Goal: Task Accomplishment & Management: Complete application form

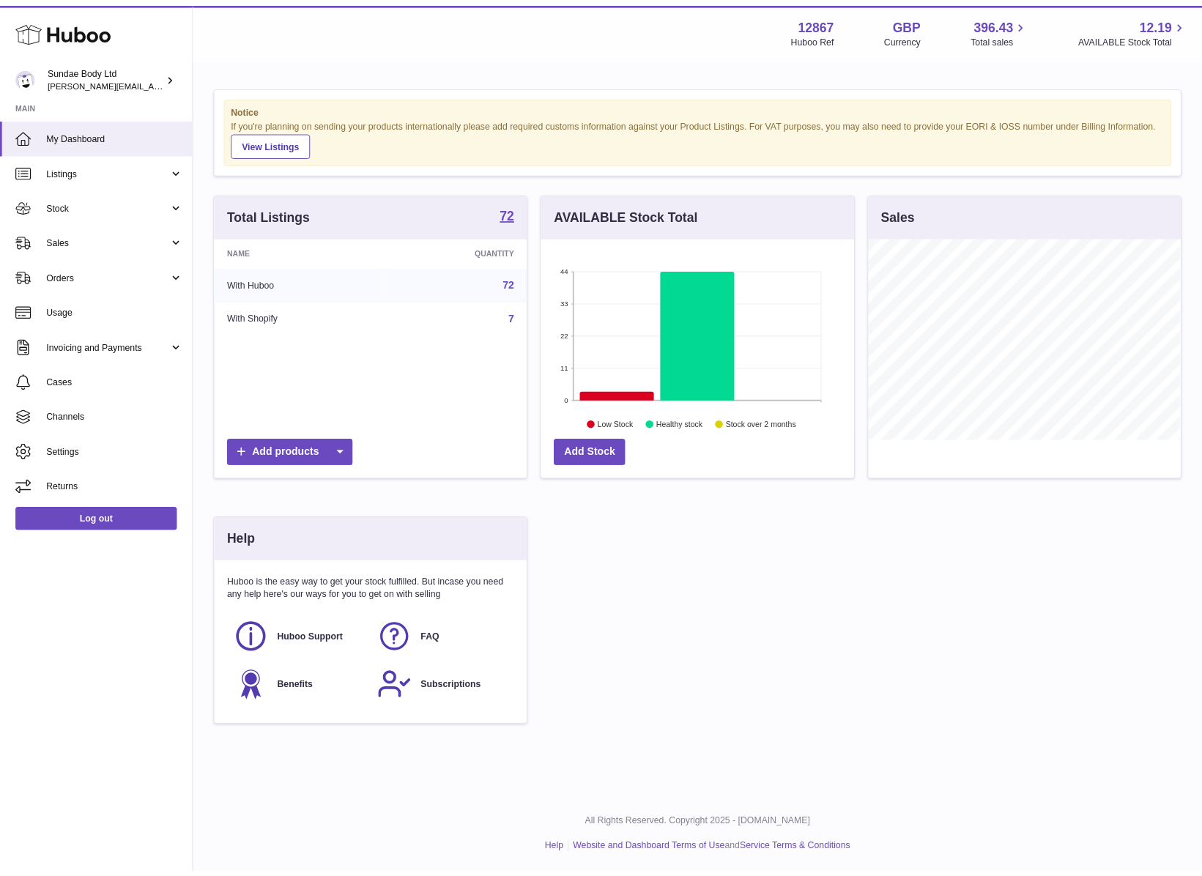
scroll to position [229, 300]
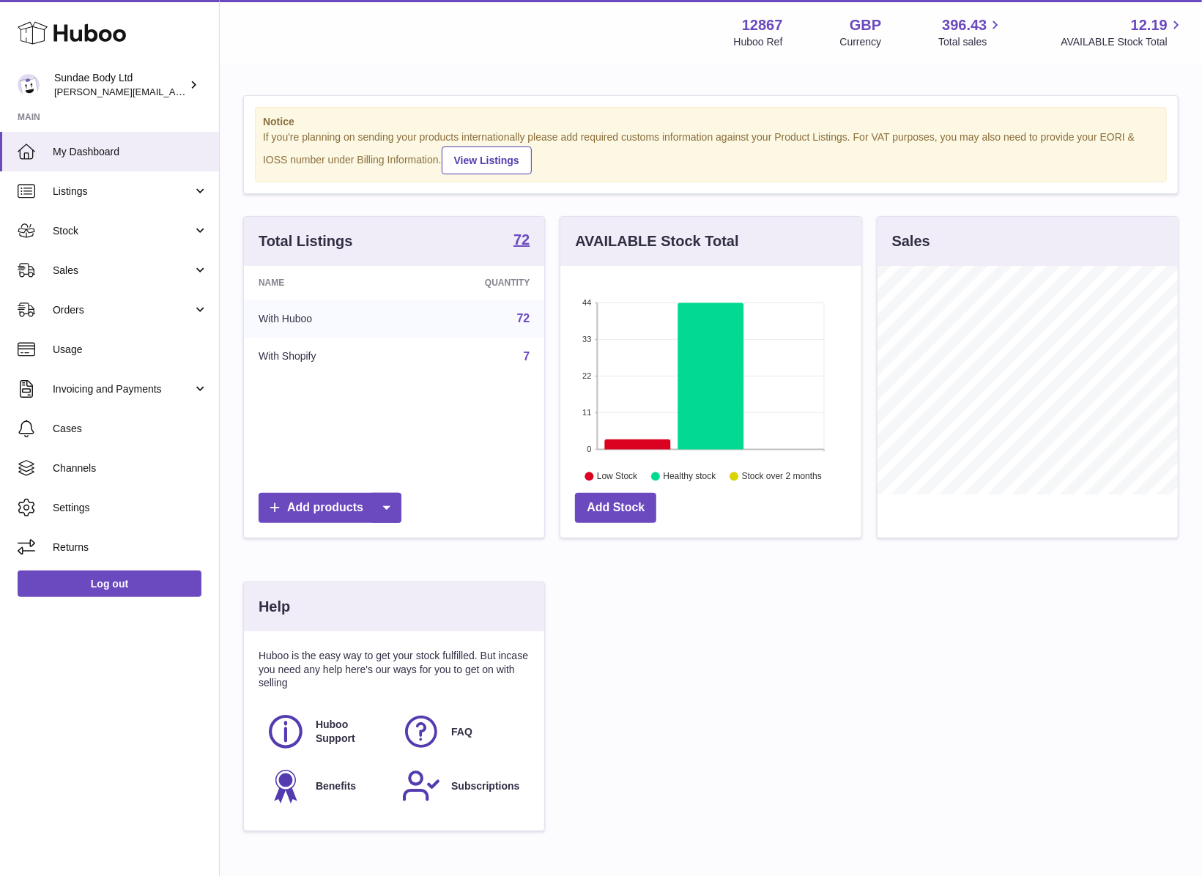
drag, startPoint x: 1727, startPoint y: 0, endPoint x: 807, endPoint y: 716, distance: 1165.4
click at [807, 609] on div "Total Listings 72 Name Quantity With Huboo 72 With Shopify 7 Add products AVAIL…" at bounding box center [711, 531] width 950 height 630
click at [72, 239] on link "Stock" at bounding box center [109, 231] width 219 height 40
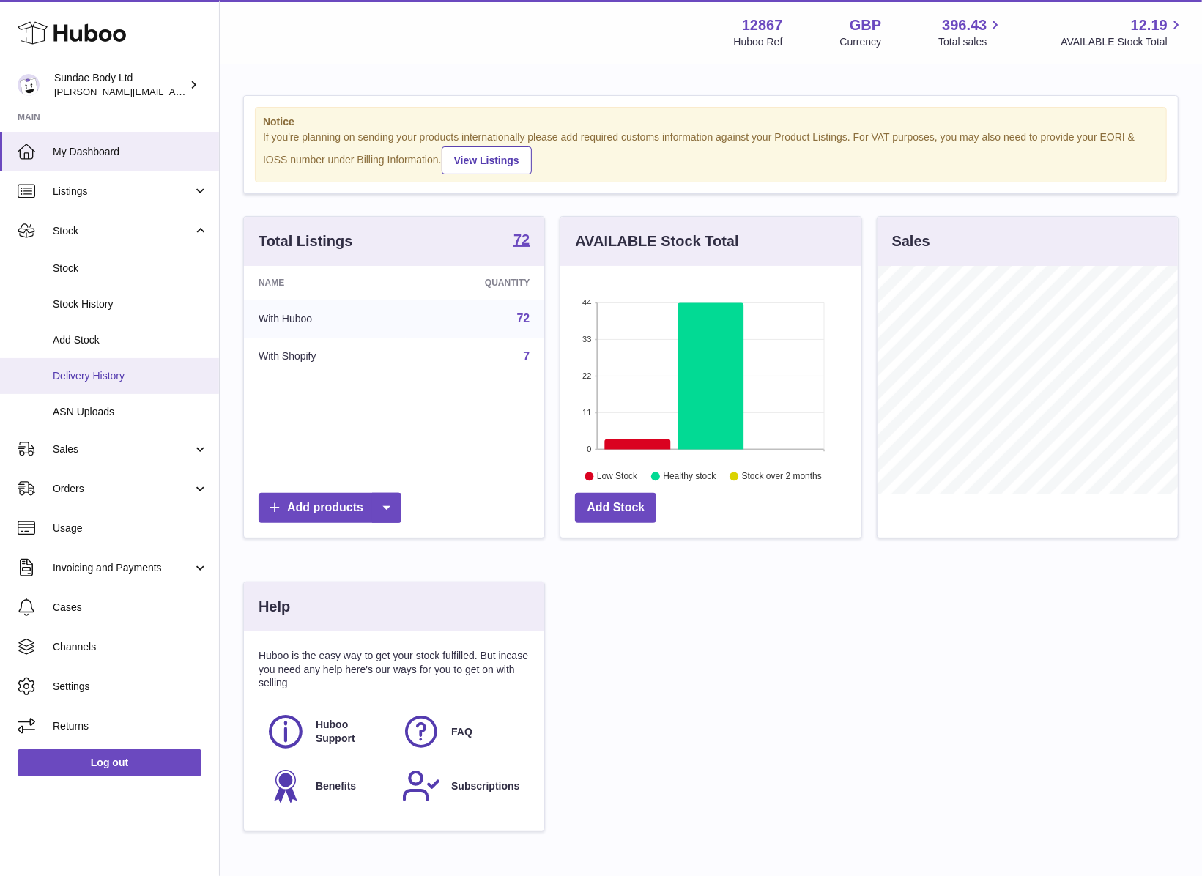
click at [78, 374] on span "Delivery History" at bounding box center [130, 376] width 155 height 14
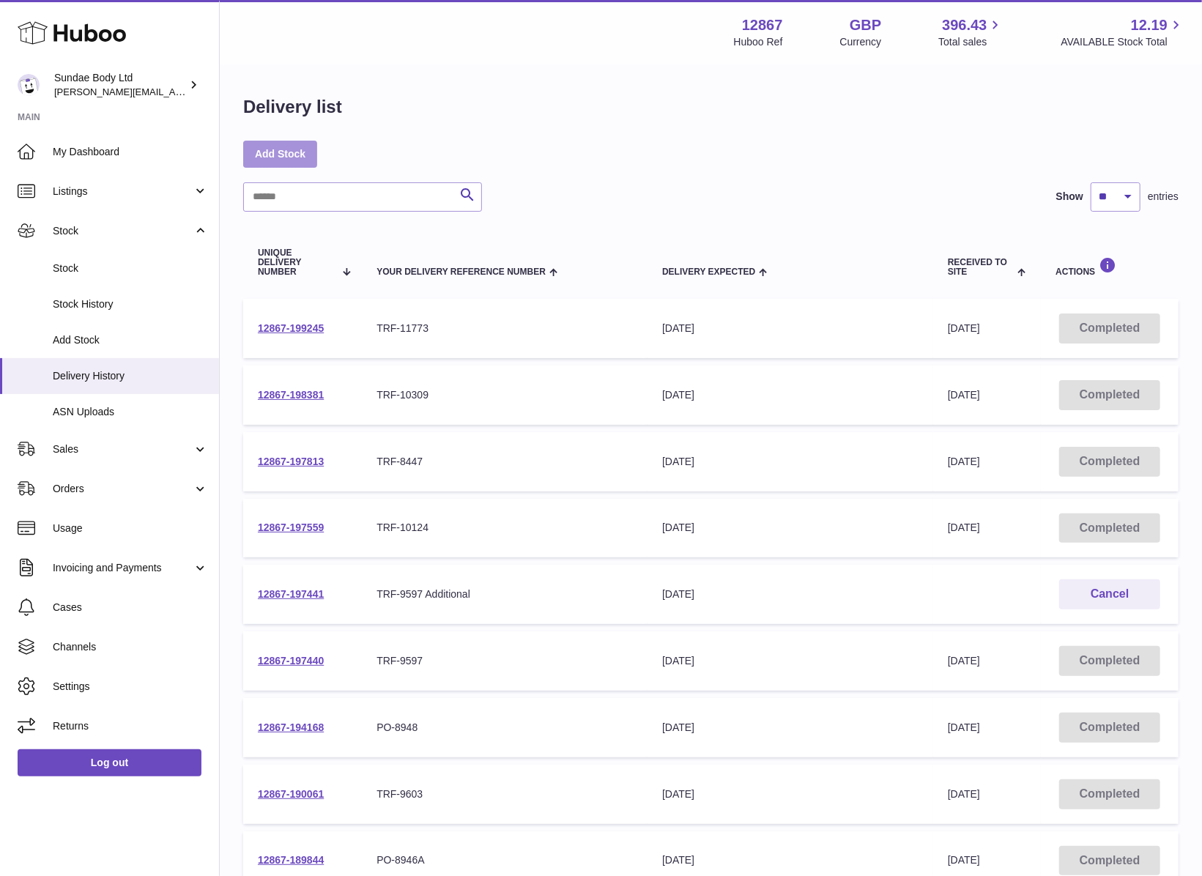
click at [279, 160] on link "Add Stock" at bounding box center [280, 154] width 74 height 26
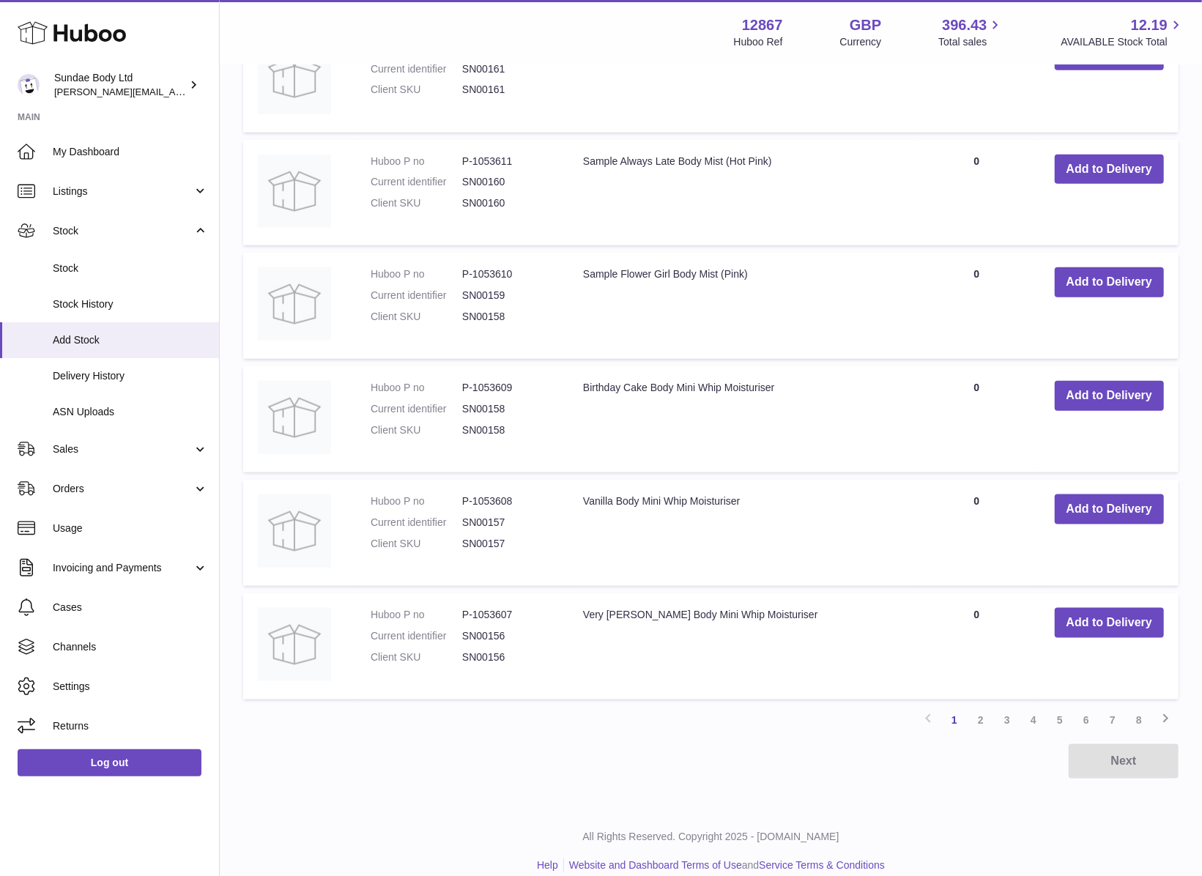
scroll to position [904, 0]
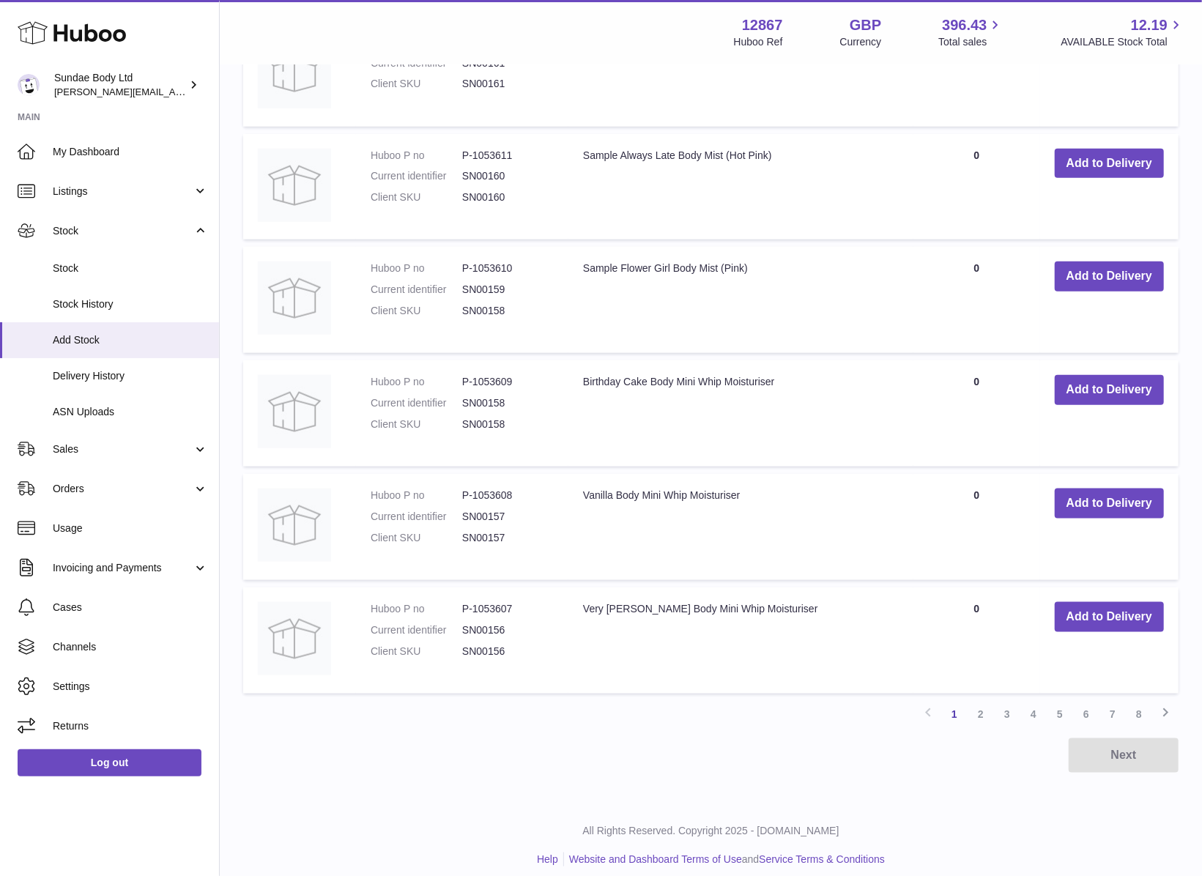
click at [977, 701] on link "2" at bounding box center [980, 714] width 26 height 26
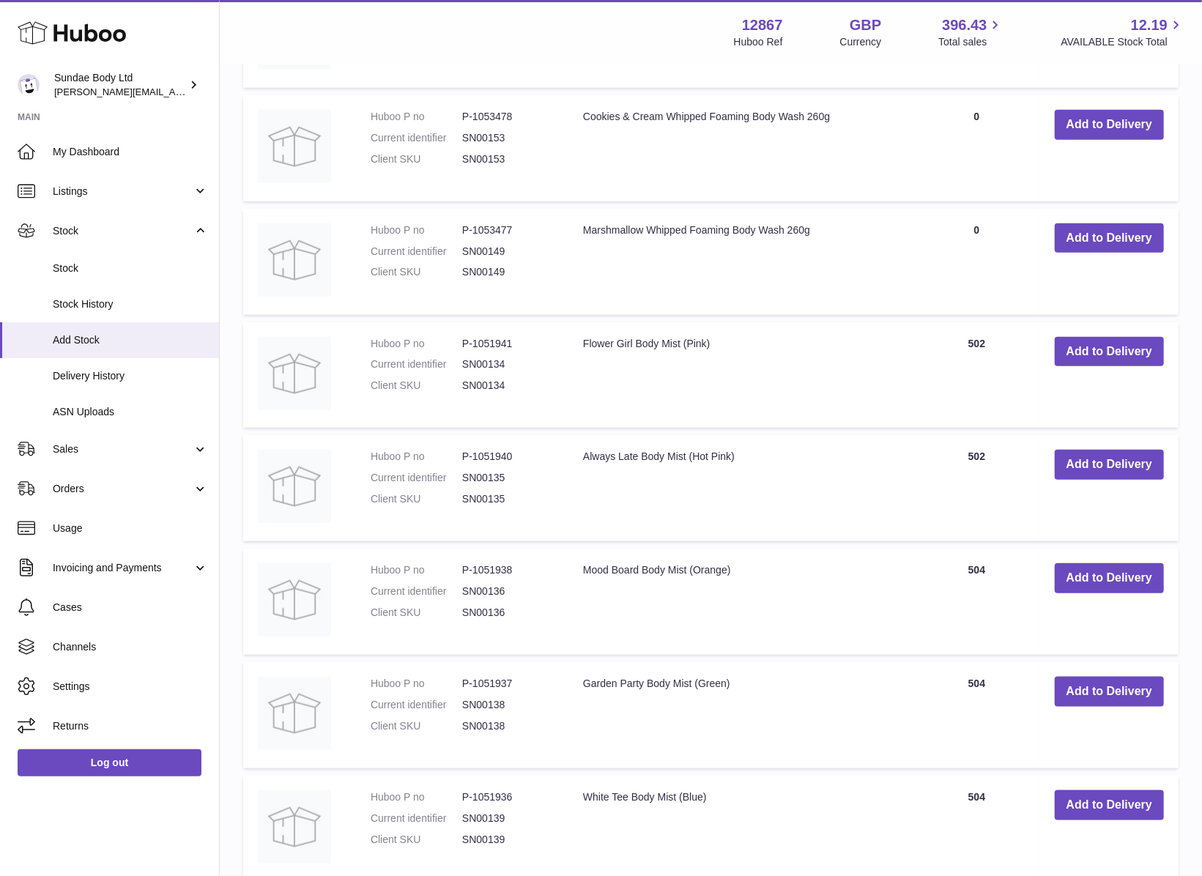
scroll to position [750, 0]
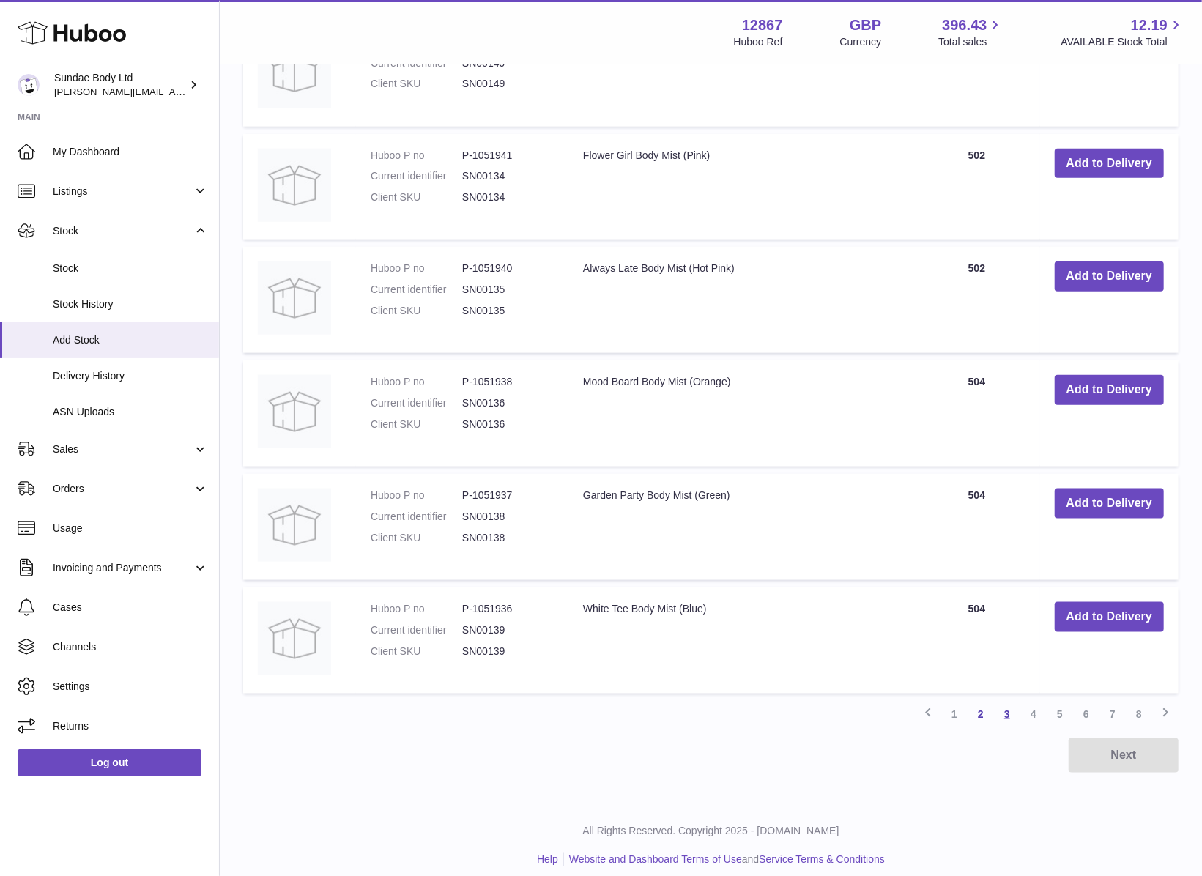
click at [1000, 705] on link "3" at bounding box center [1007, 714] width 26 height 26
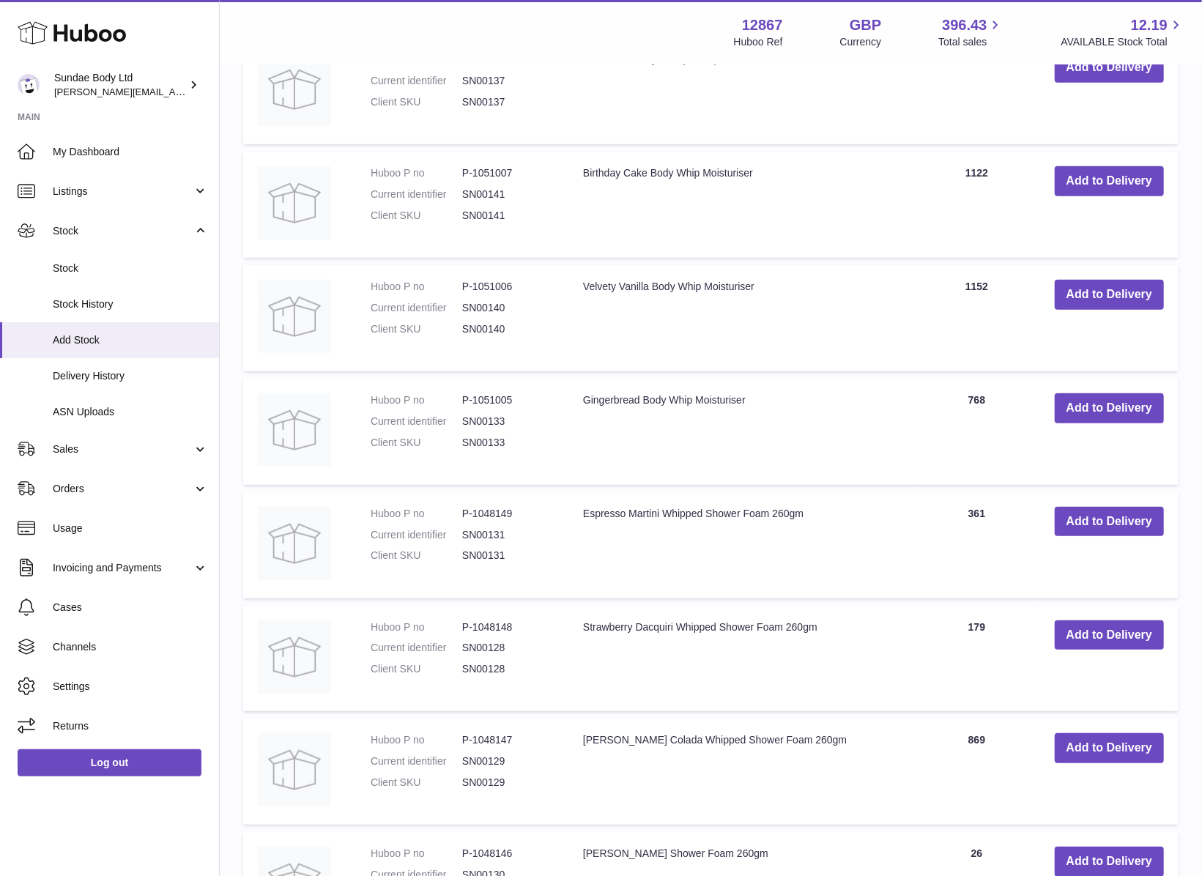
scroll to position [457, 0]
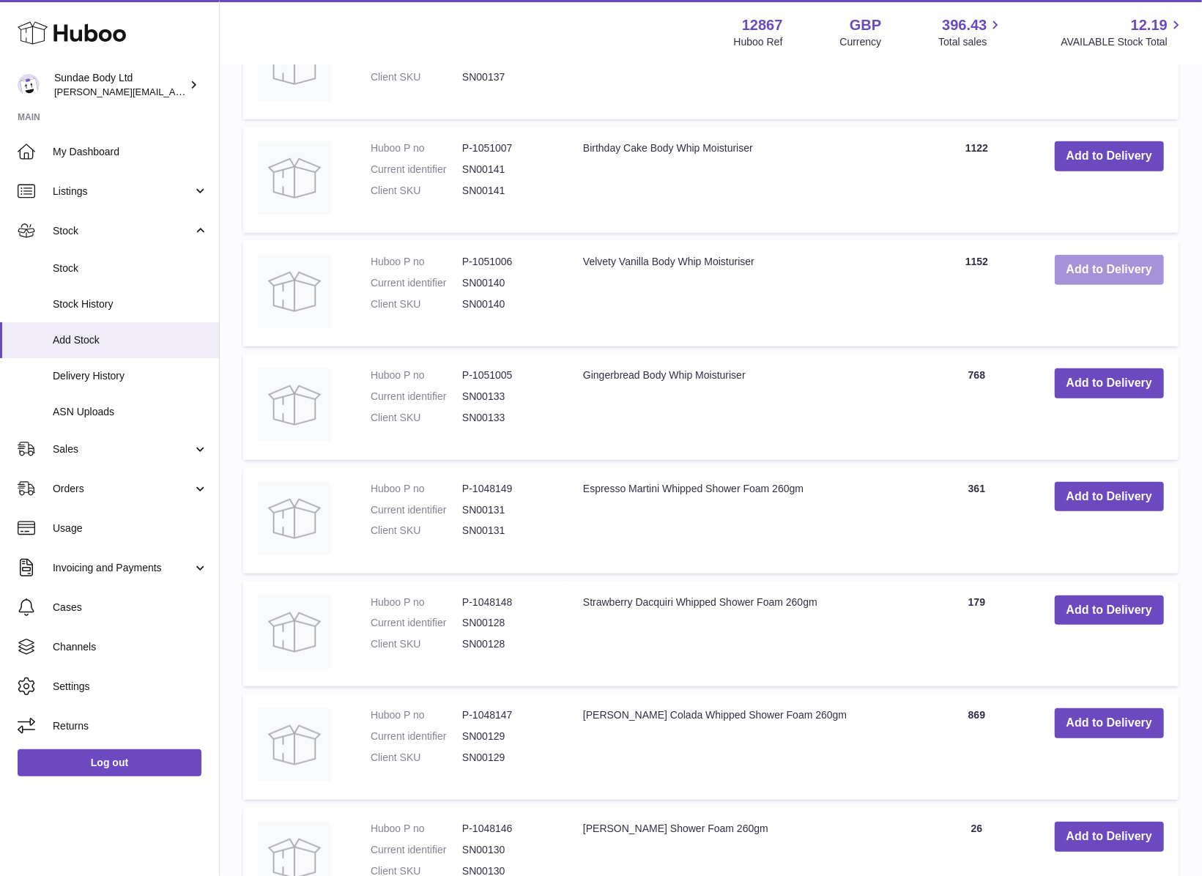
click at [1088, 267] on button "Add to Delivery" at bounding box center [1109, 270] width 109 height 30
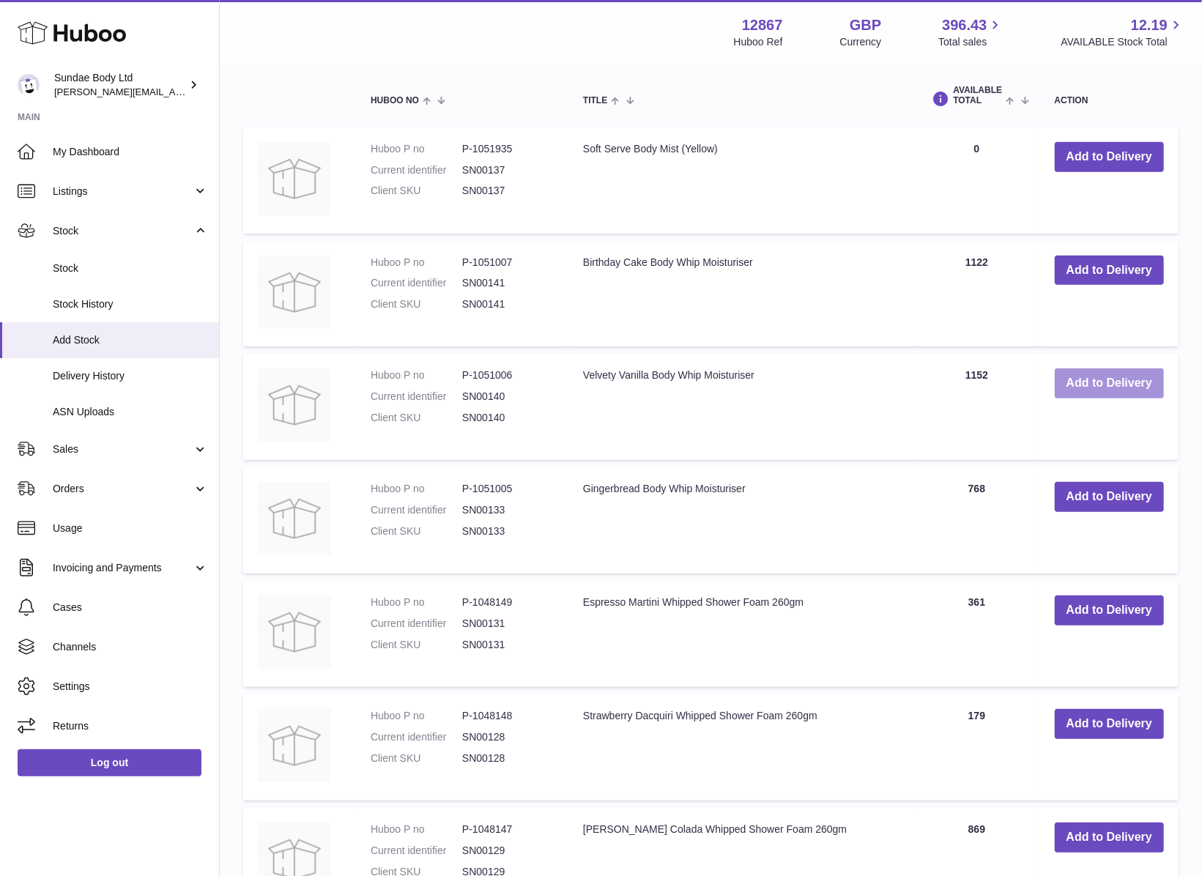
scroll to position [593, 0]
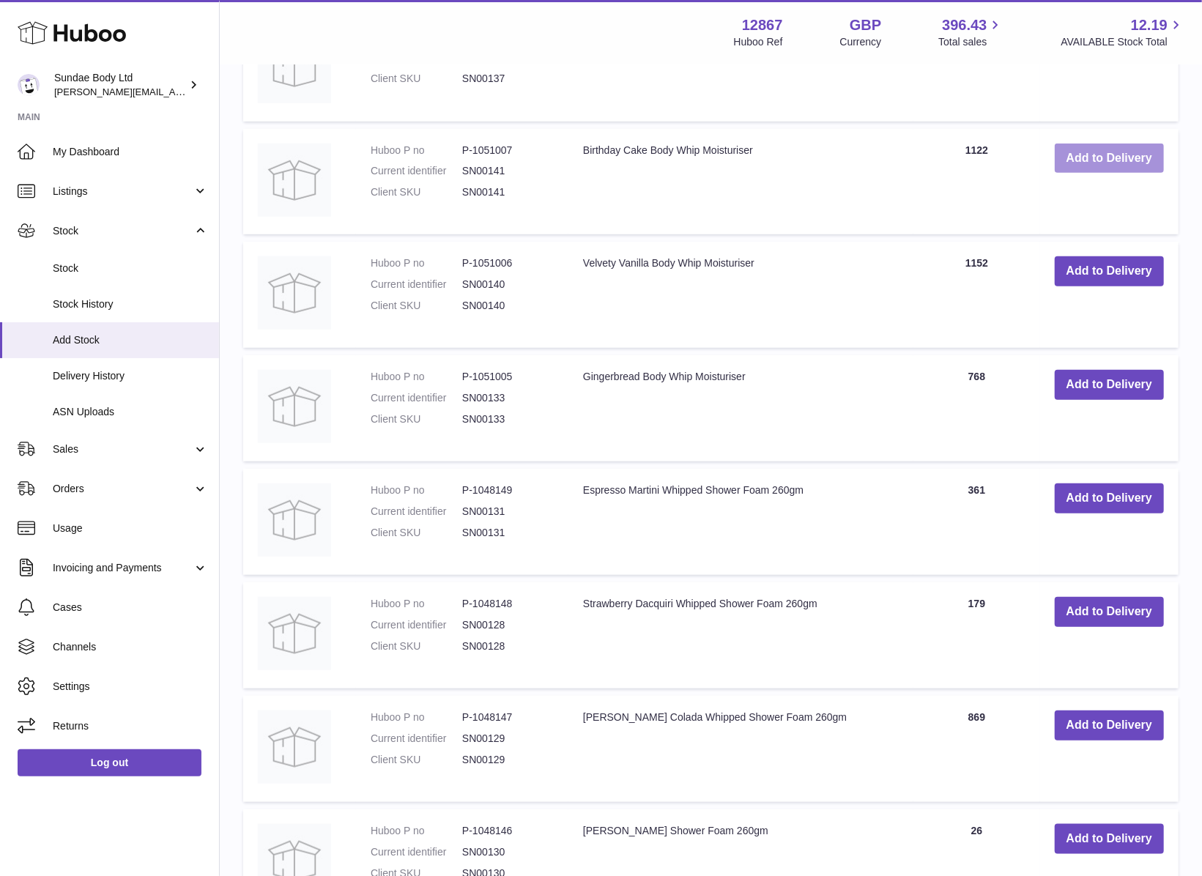
click at [1115, 147] on button "Add to Delivery" at bounding box center [1109, 159] width 109 height 30
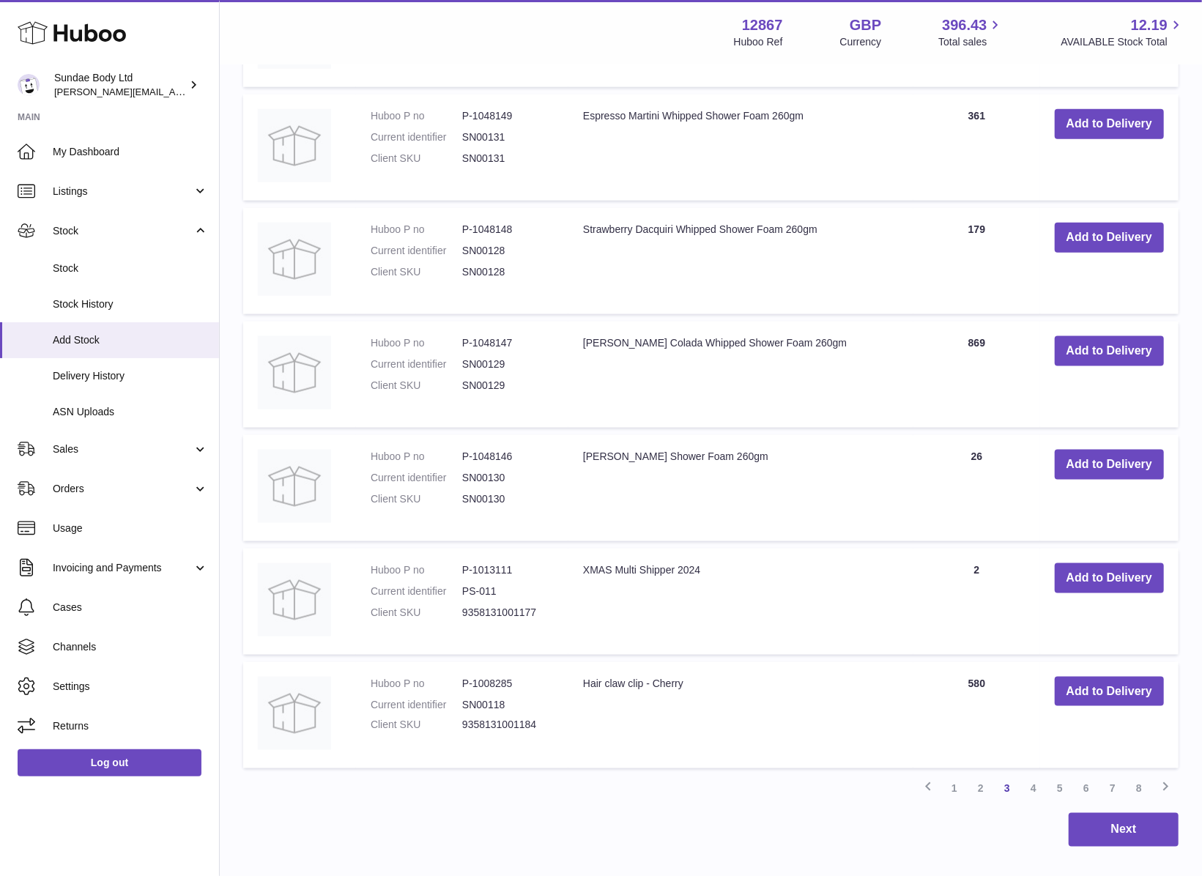
scroll to position [1154, 0]
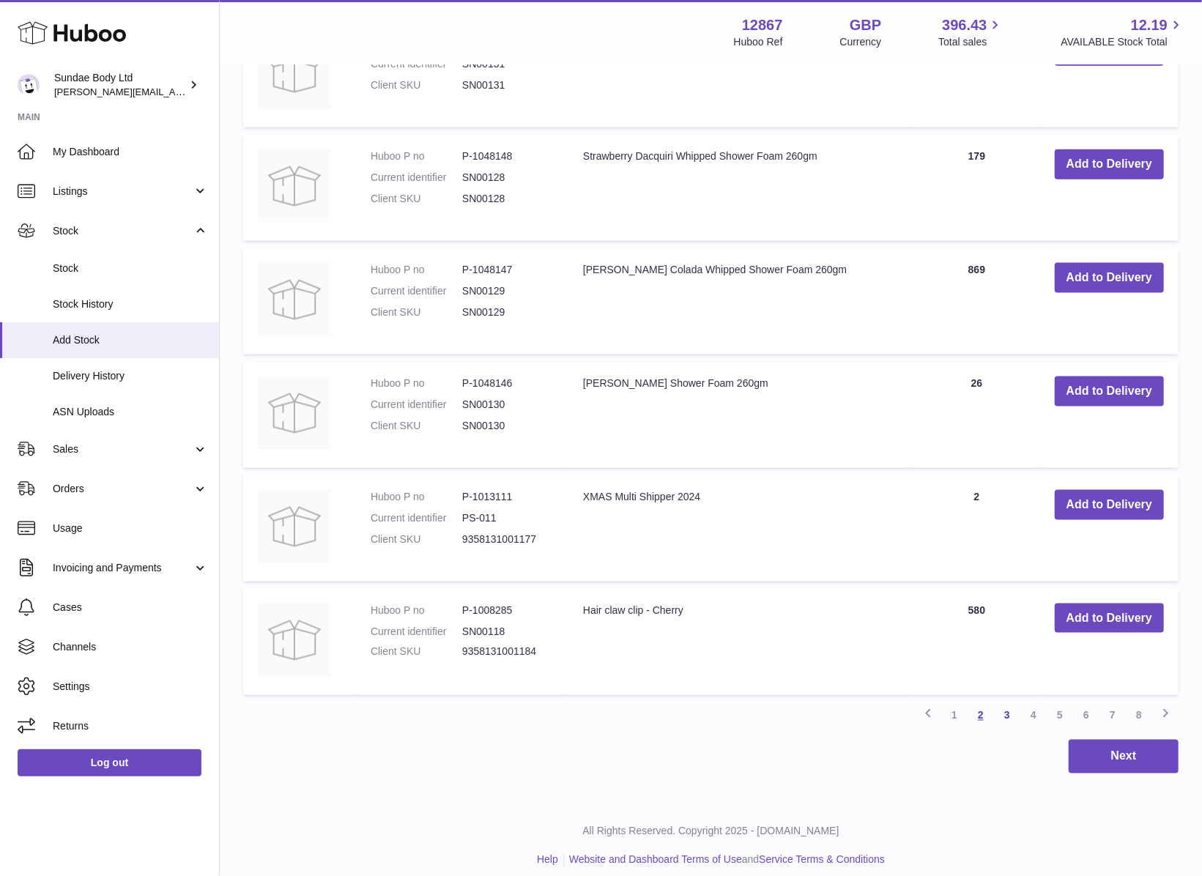
click at [980, 707] on link "2" at bounding box center [980, 715] width 26 height 26
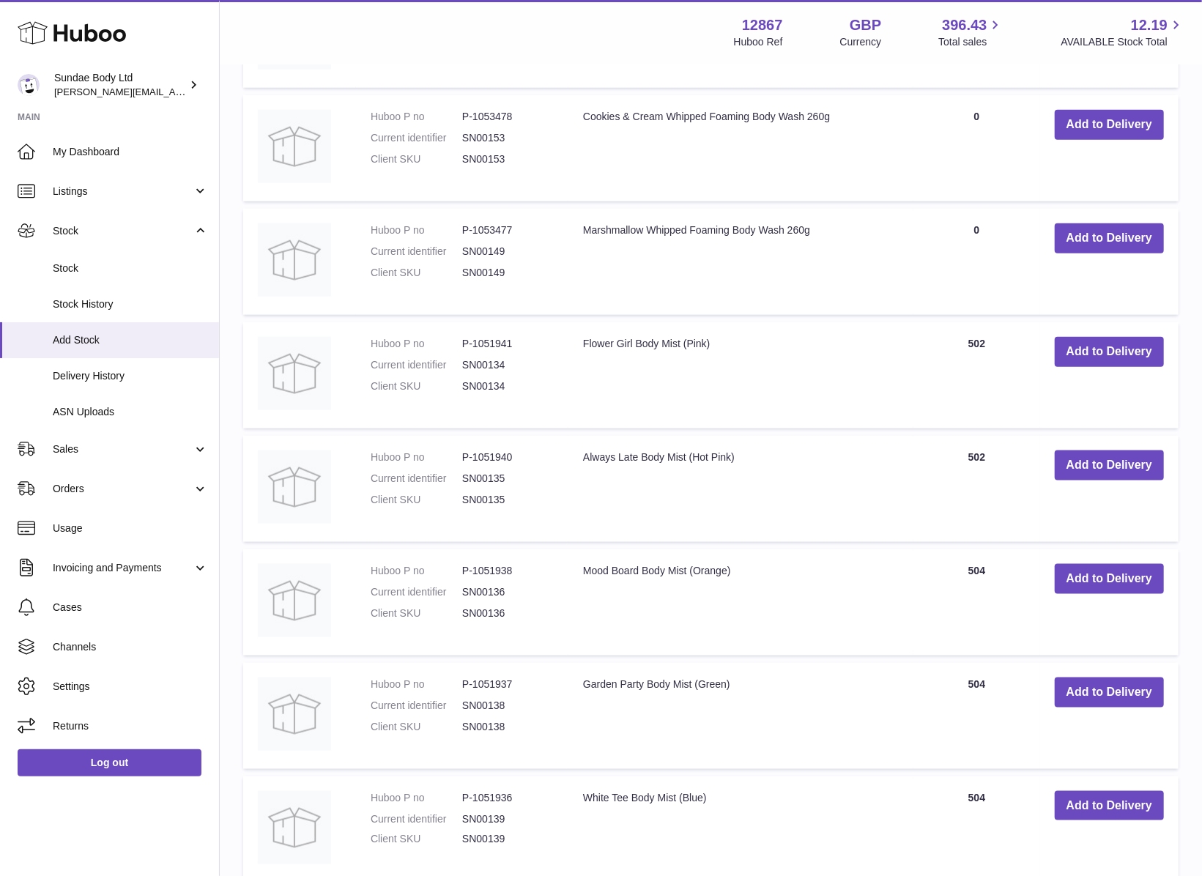
scroll to position [1154, 0]
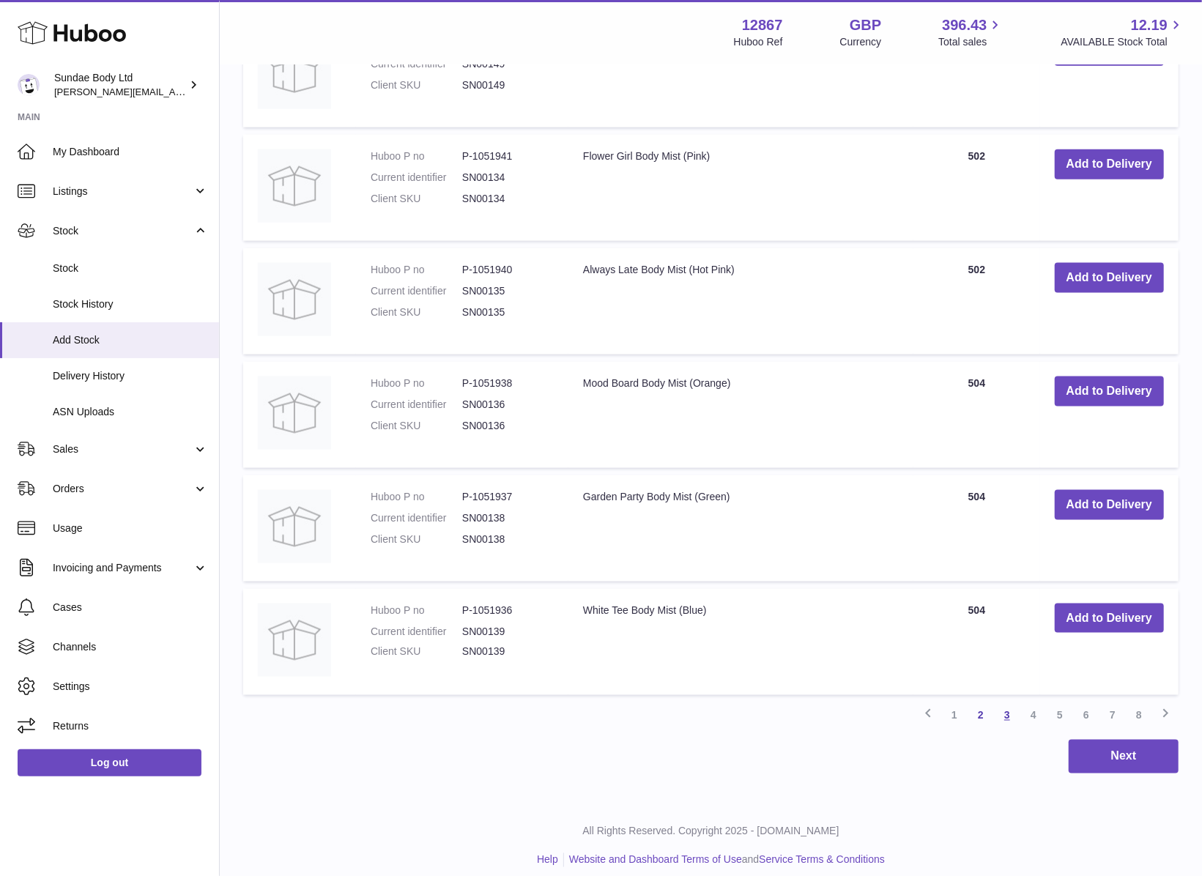
click at [1005, 702] on link "3" at bounding box center [1007, 715] width 26 height 26
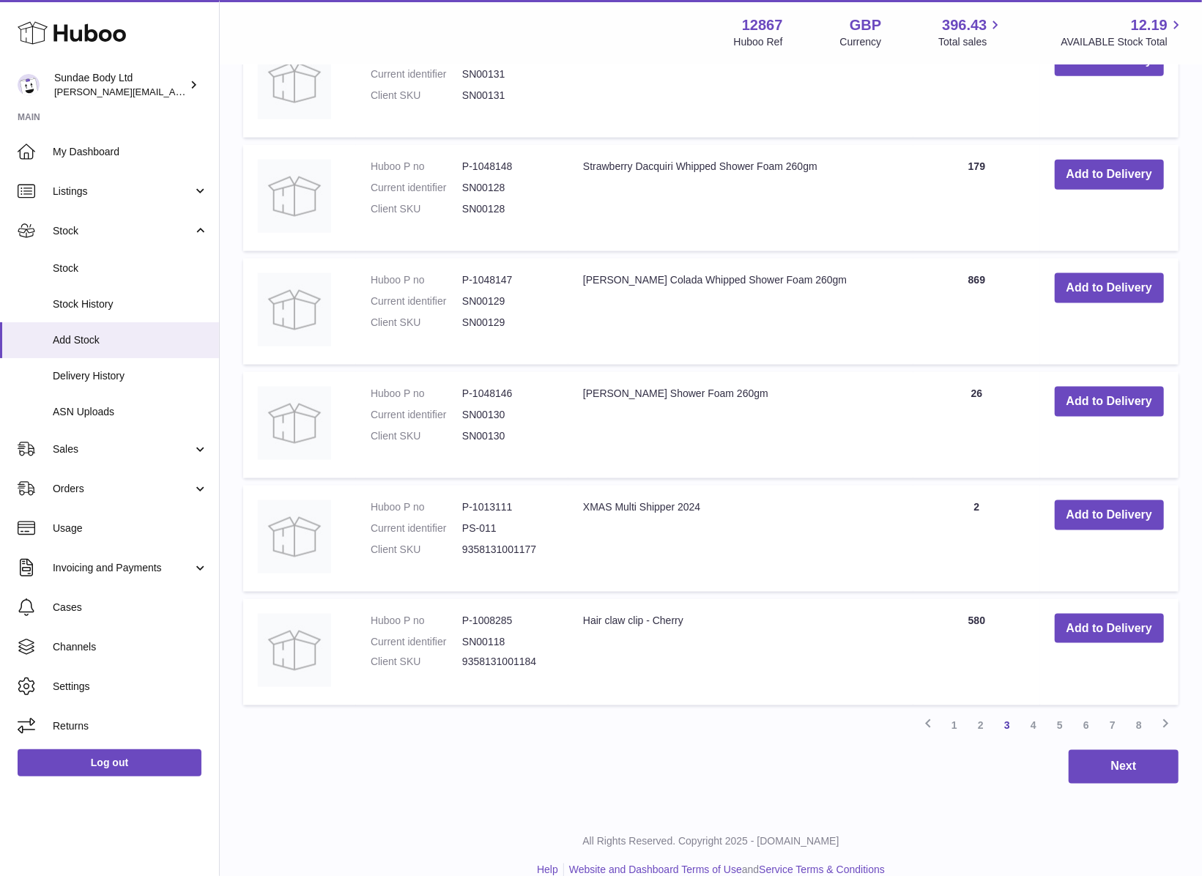
scroll to position [1154, 0]
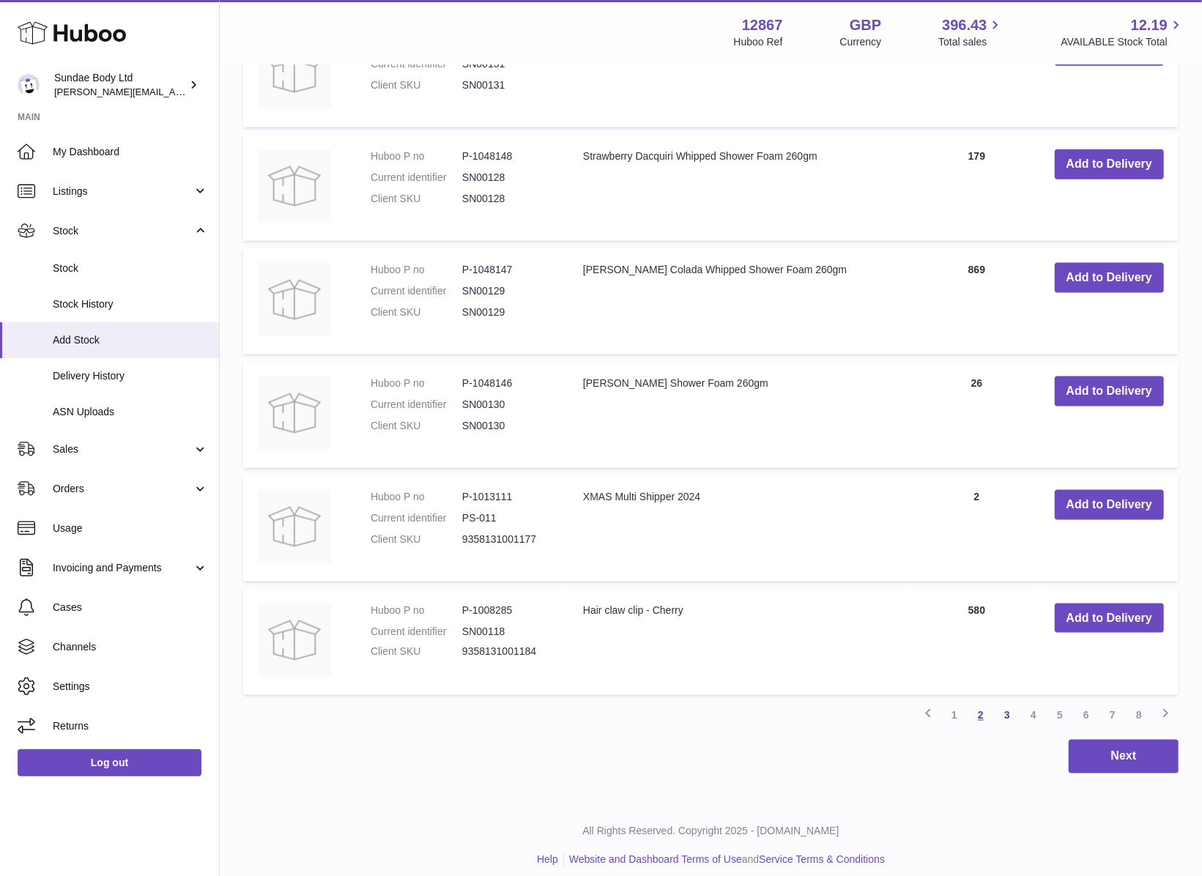
click at [983, 703] on link "2" at bounding box center [980, 715] width 26 height 26
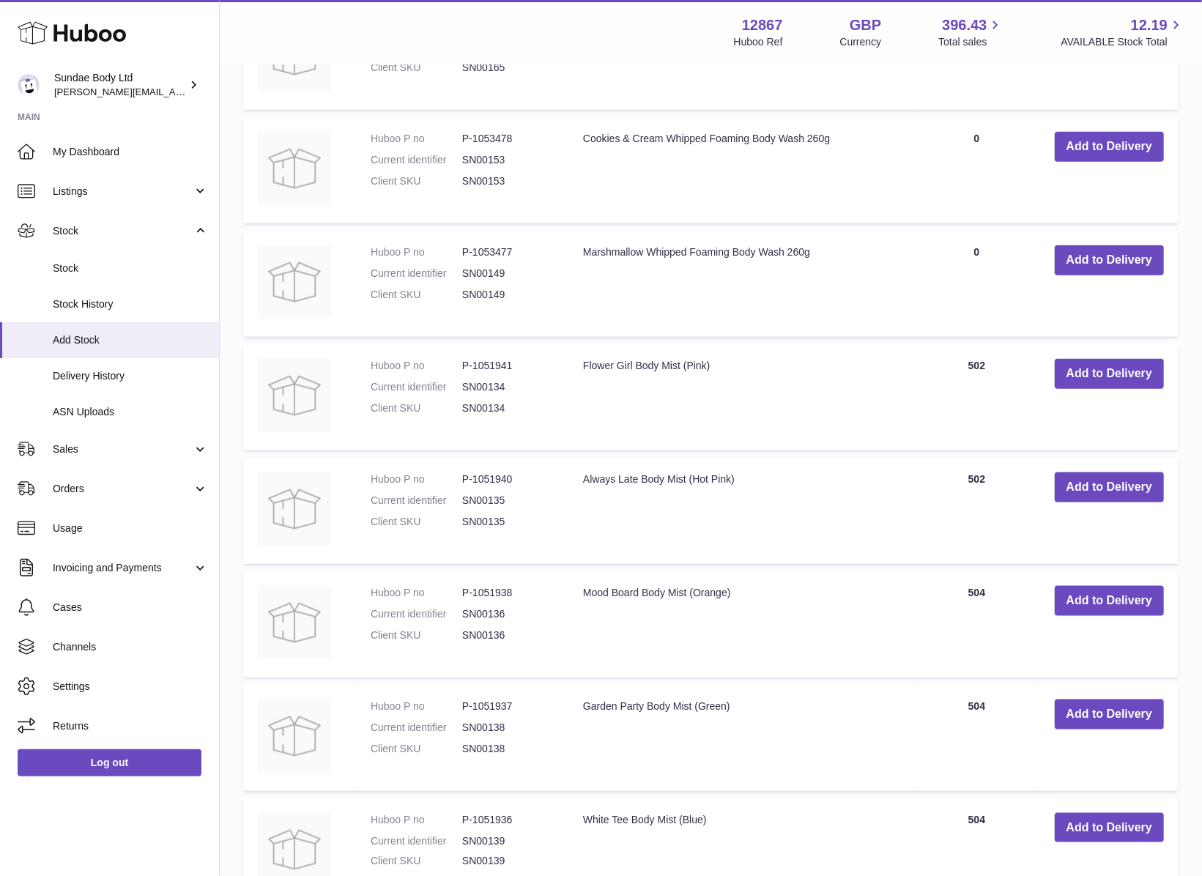
scroll to position [1043, 0]
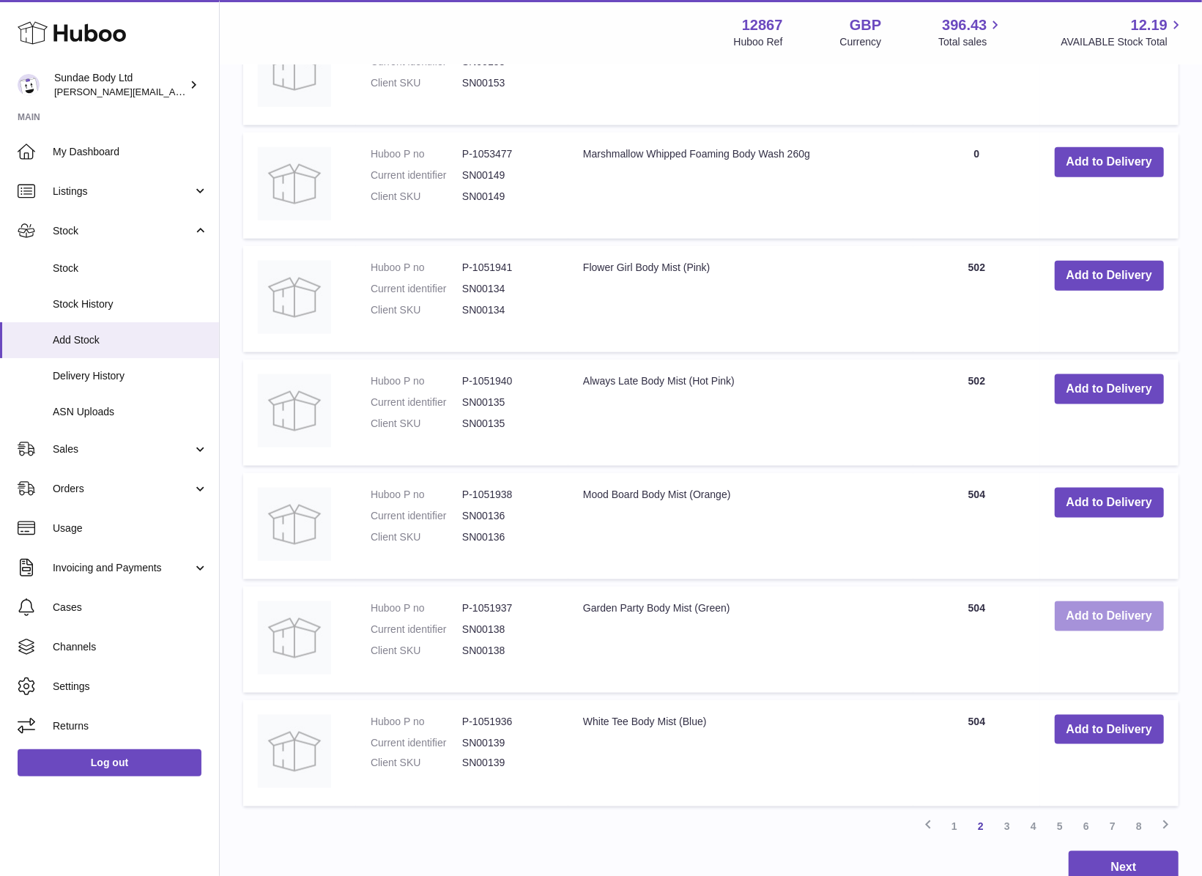
click at [1078, 610] on button "Add to Delivery" at bounding box center [1109, 616] width 109 height 30
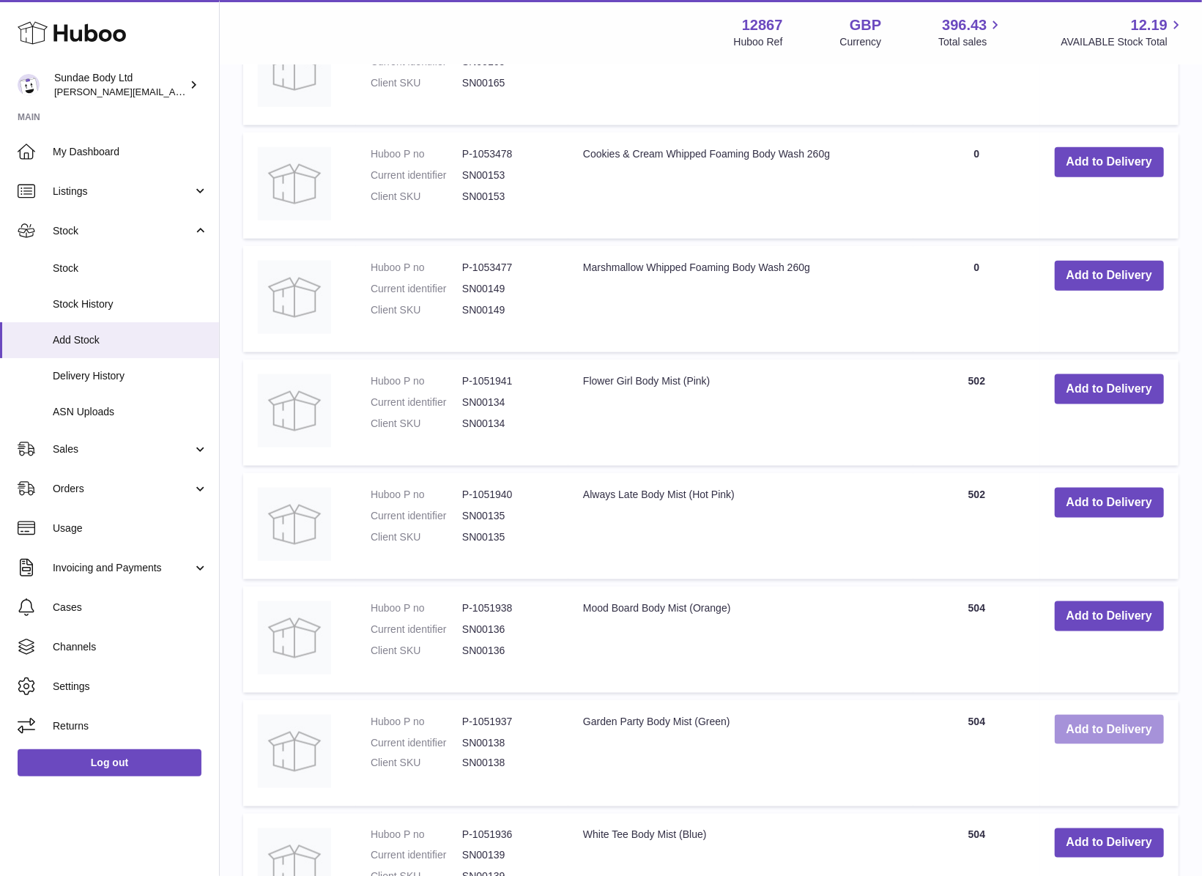
scroll to position [1155, 0]
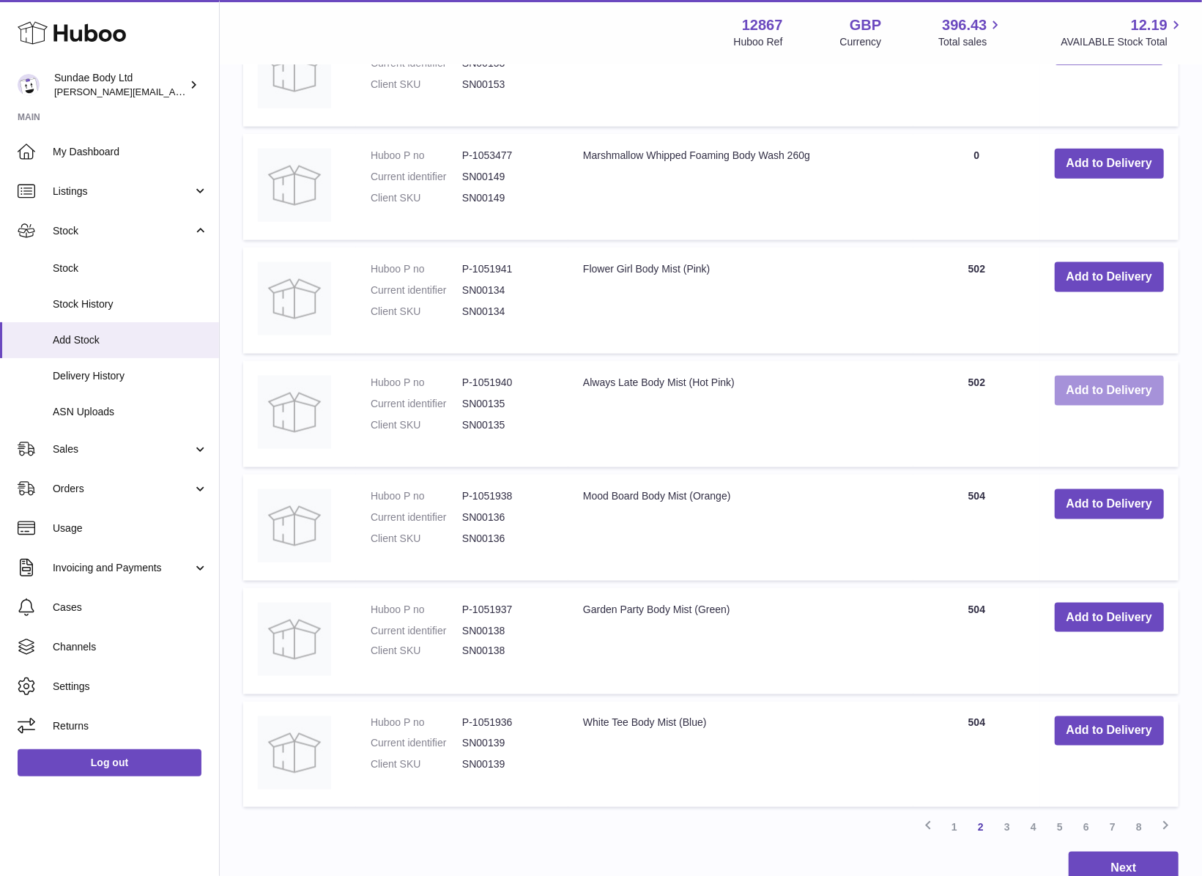
click at [1091, 379] on button "Add to Delivery" at bounding box center [1109, 391] width 109 height 30
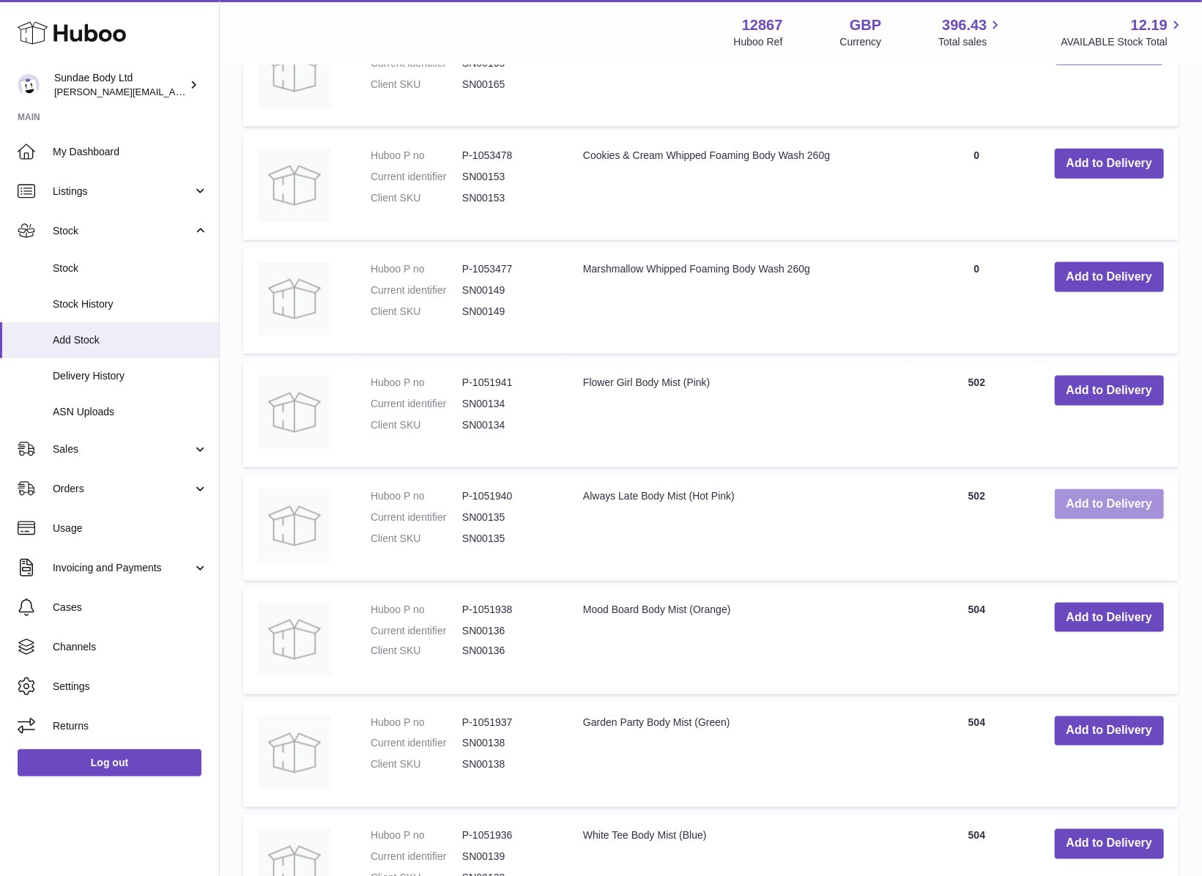
scroll to position [1267, 0]
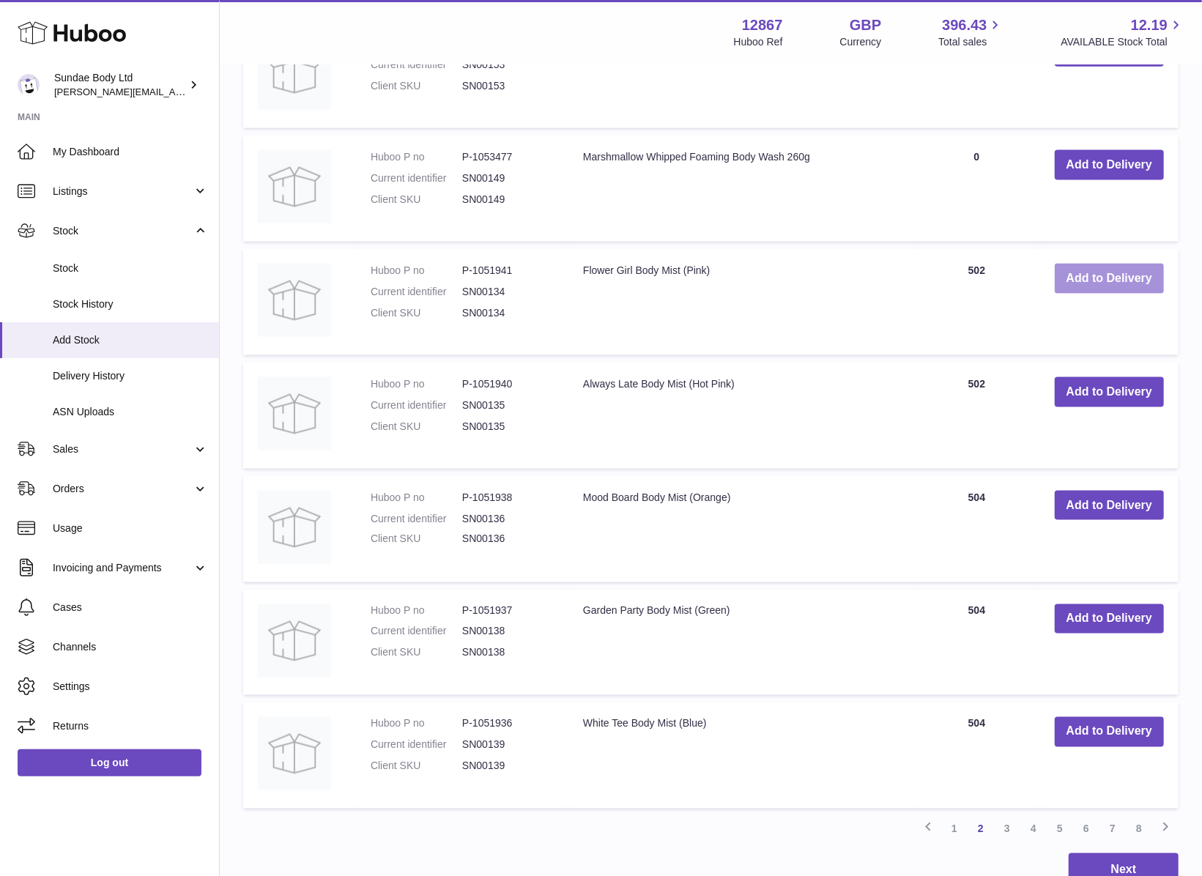
click at [1082, 273] on button "Add to Delivery" at bounding box center [1109, 279] width 109 height 30
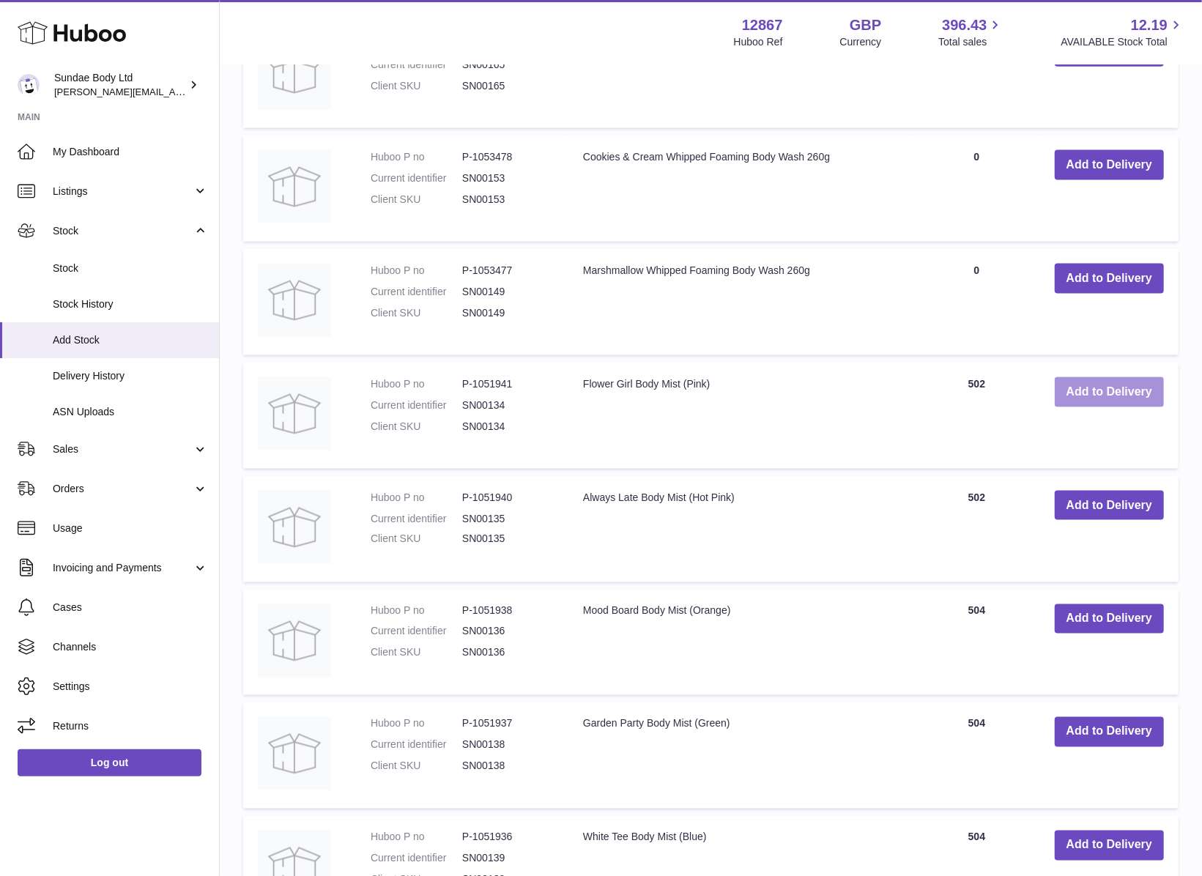
scroll to position [1380, 0]
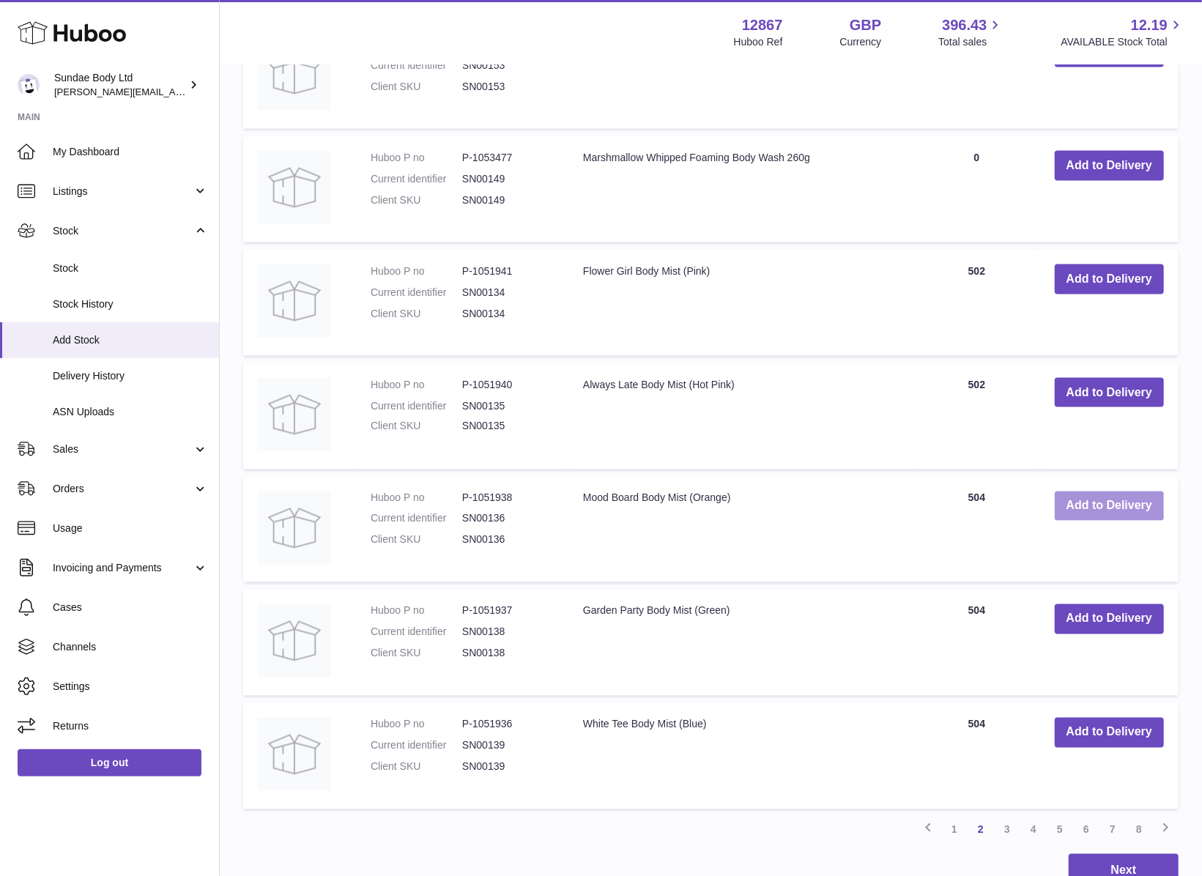
click at [1118, 497] on button "Add to Delivery" at bounding box center [1109, 506] width 109 height 30
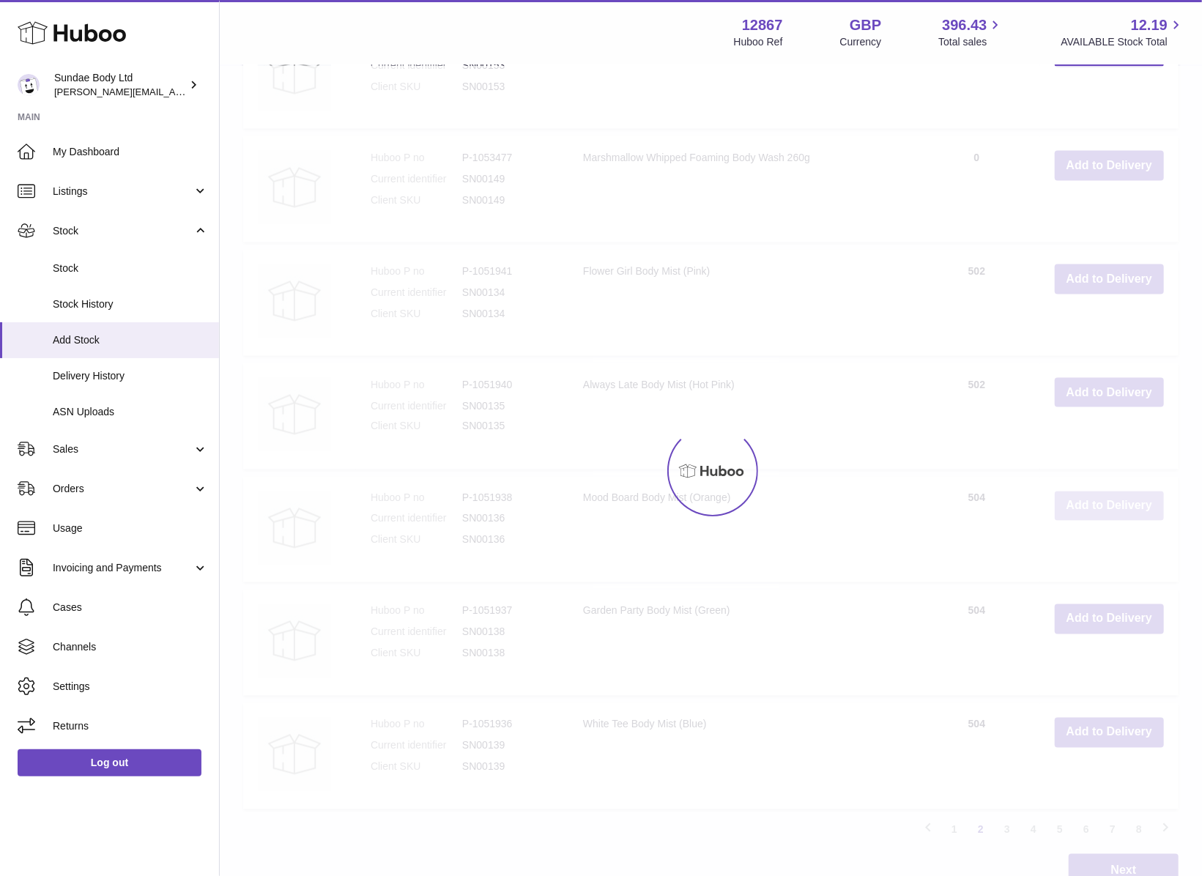
scroll to position [1492, 0]
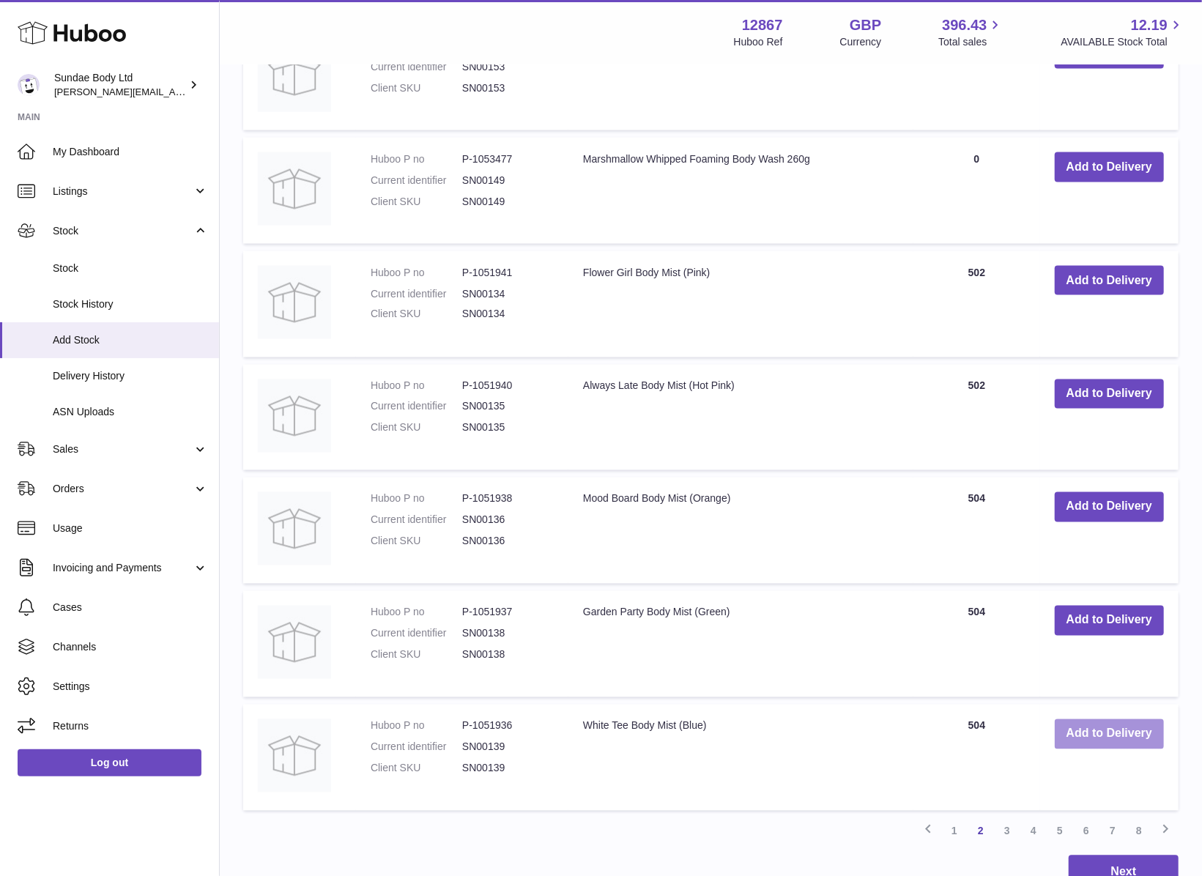
click at [1099, 724] on button "Add to Delivery" at bounding box center [1109, 734] width 109 height 30
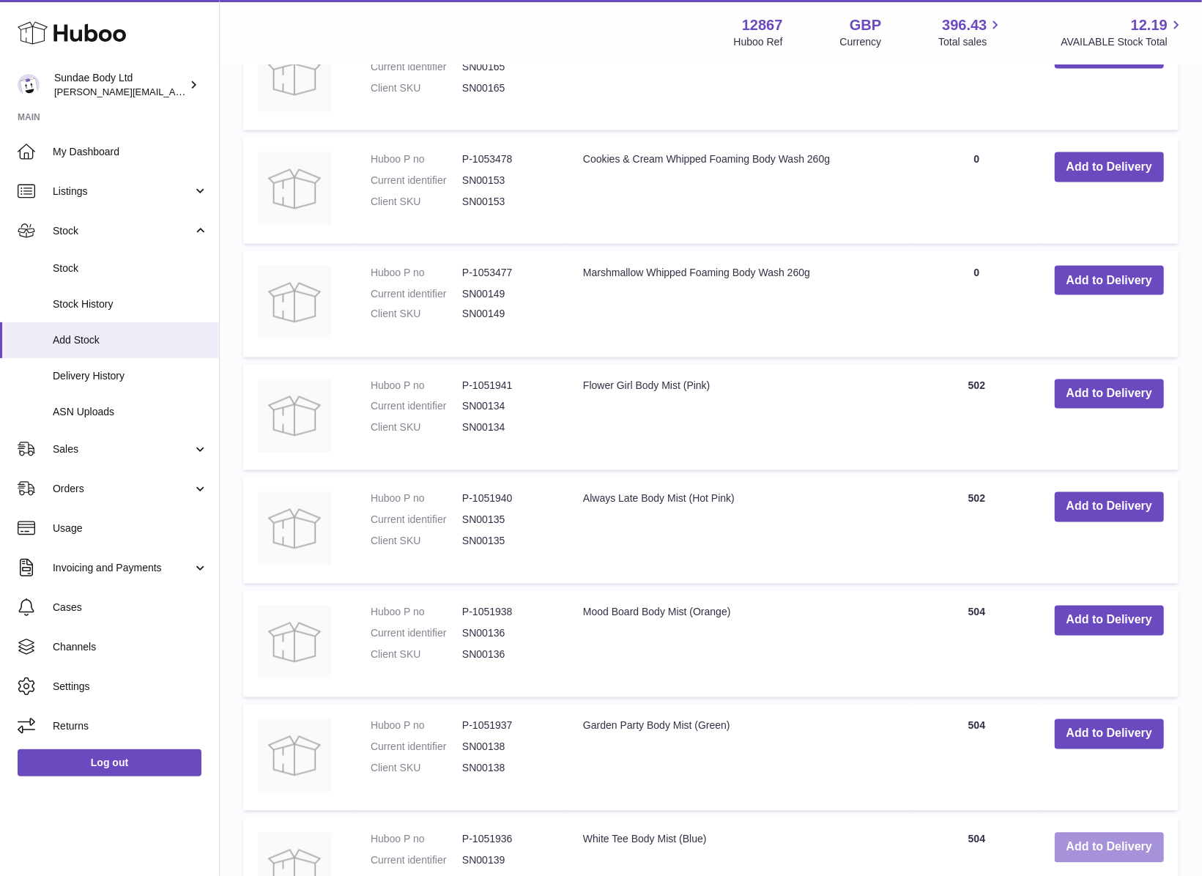
scroll to position [1605, 0]
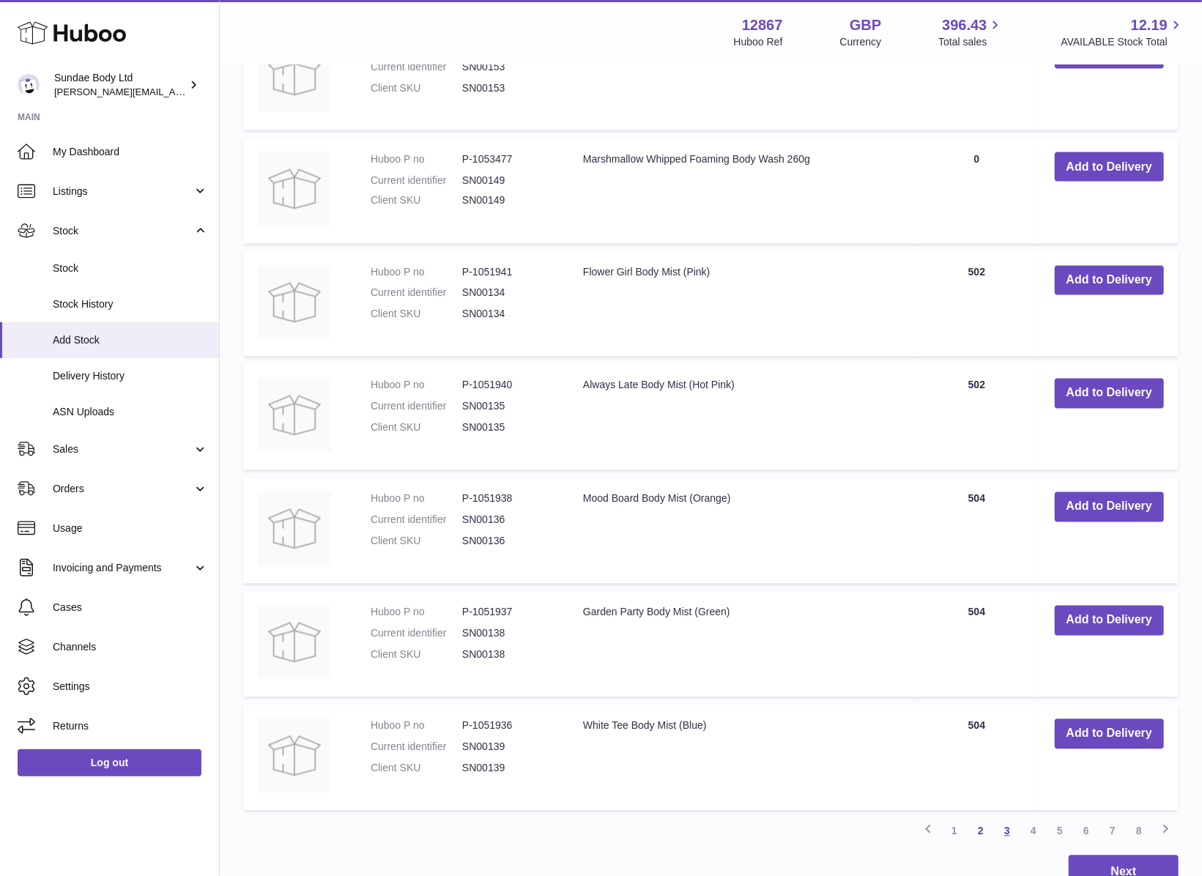
click at [1006, 818] on link "3" at bounding box center [1007, 831] width 26 height 26
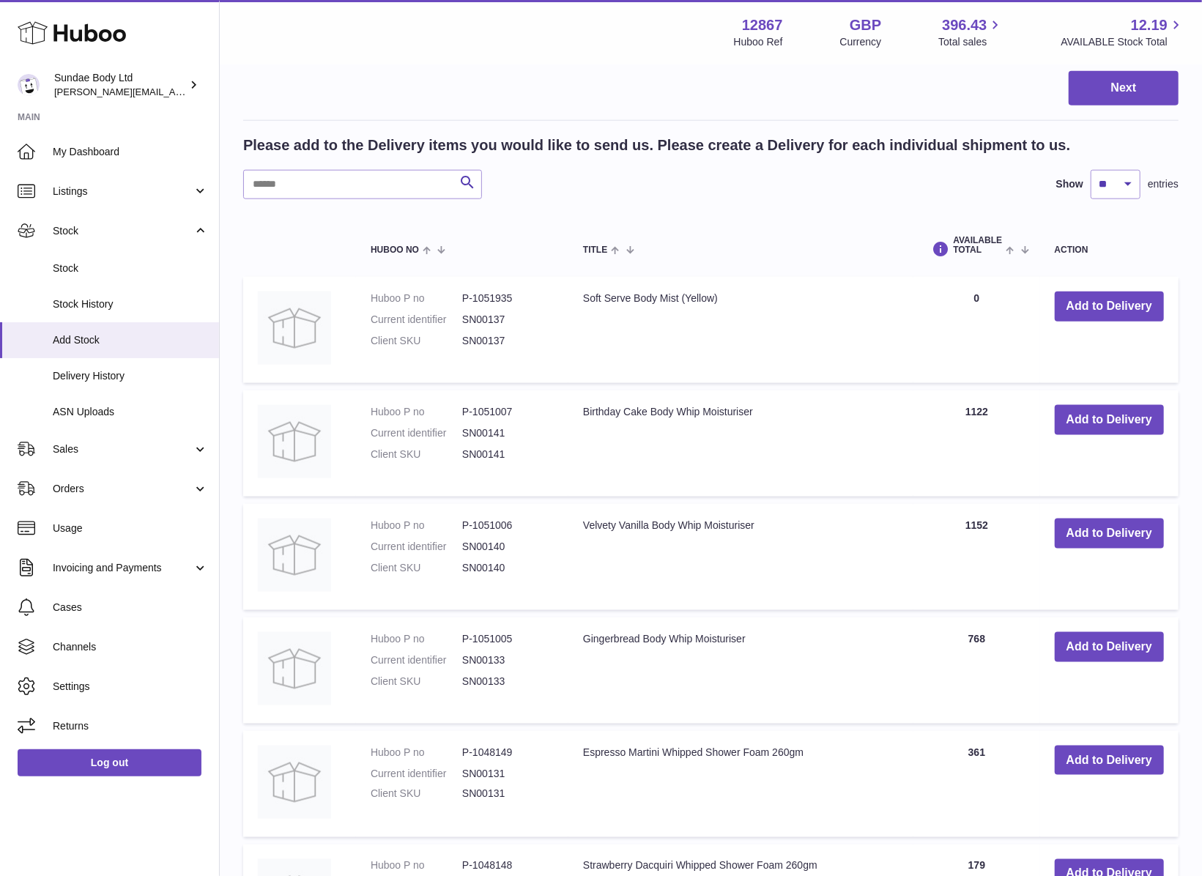
scroll to position [1043, 0]
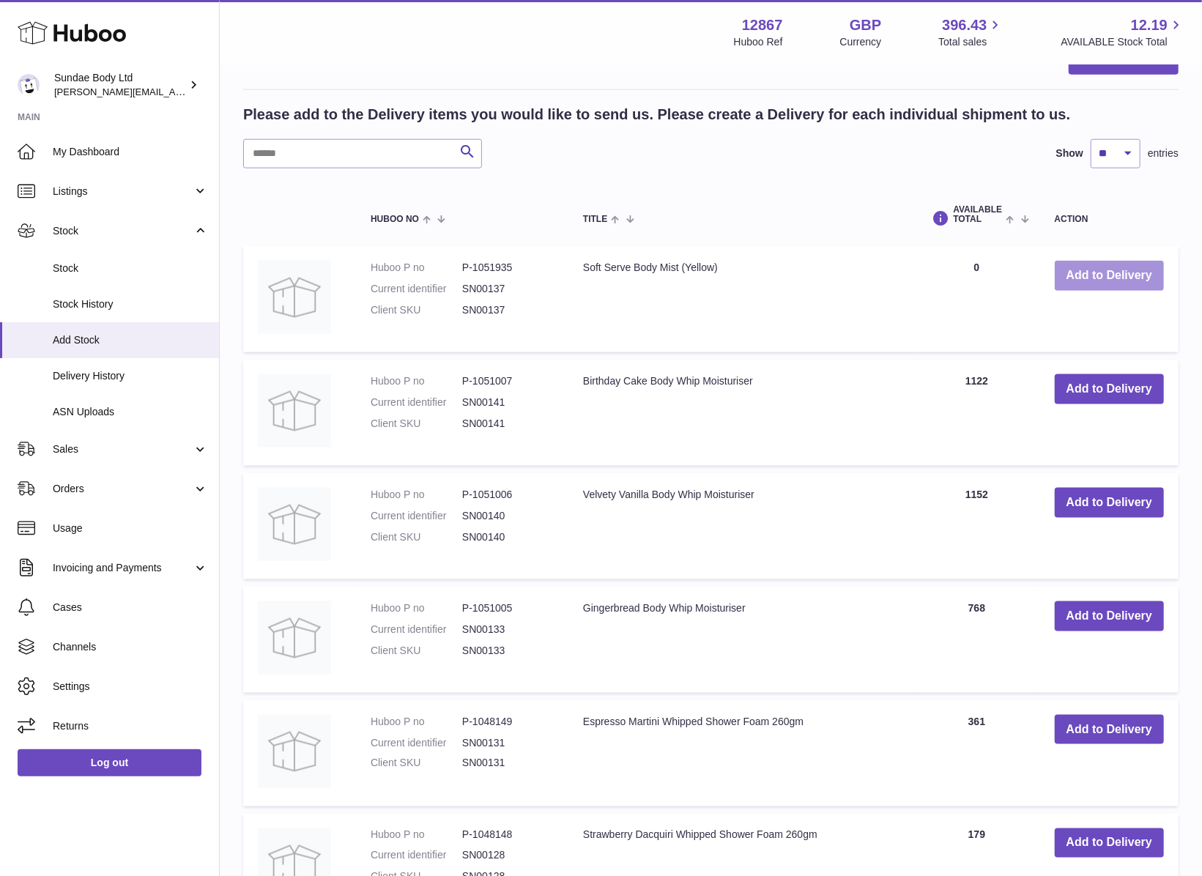
click at [1075, 270] on button "Add to Delivery" at bounding box center [1109, 276] width 109 height 30
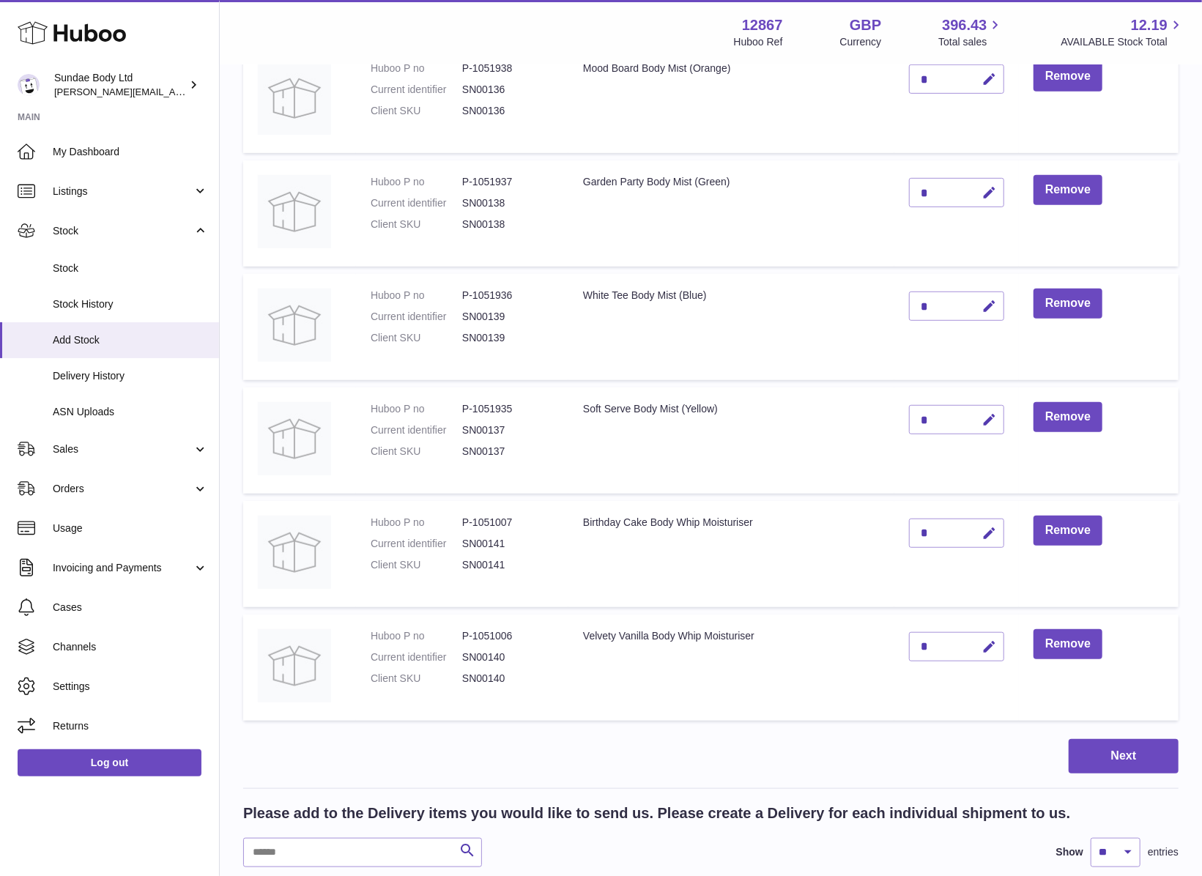
scroll to position [488, 0]
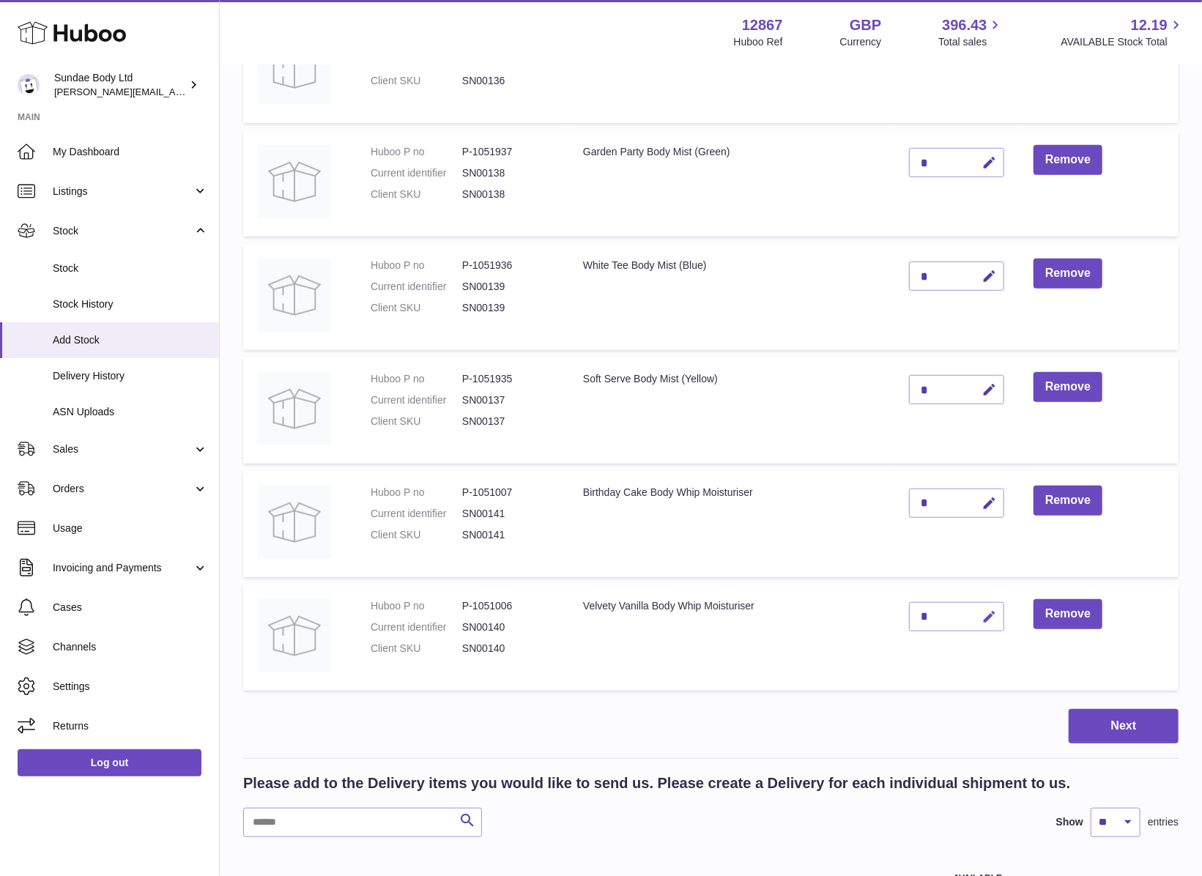
click at [988, 609] on icon "button" at bounding box center [988, 616] width 15 height 15
click at [956, 610] on icon "button" at bounding box center [959, 616] width 13 height 13
click at [984, 609] on icon "button" at bounding box center [988, 616] width 15 height 15
drag, startPoint x: 936, startPoint y: 609, endPoint x: 918, endPoint y: 609, distance: 18.3
click at [918, 609] on input "*" at bounding box center [956, 616] width 95 height 29
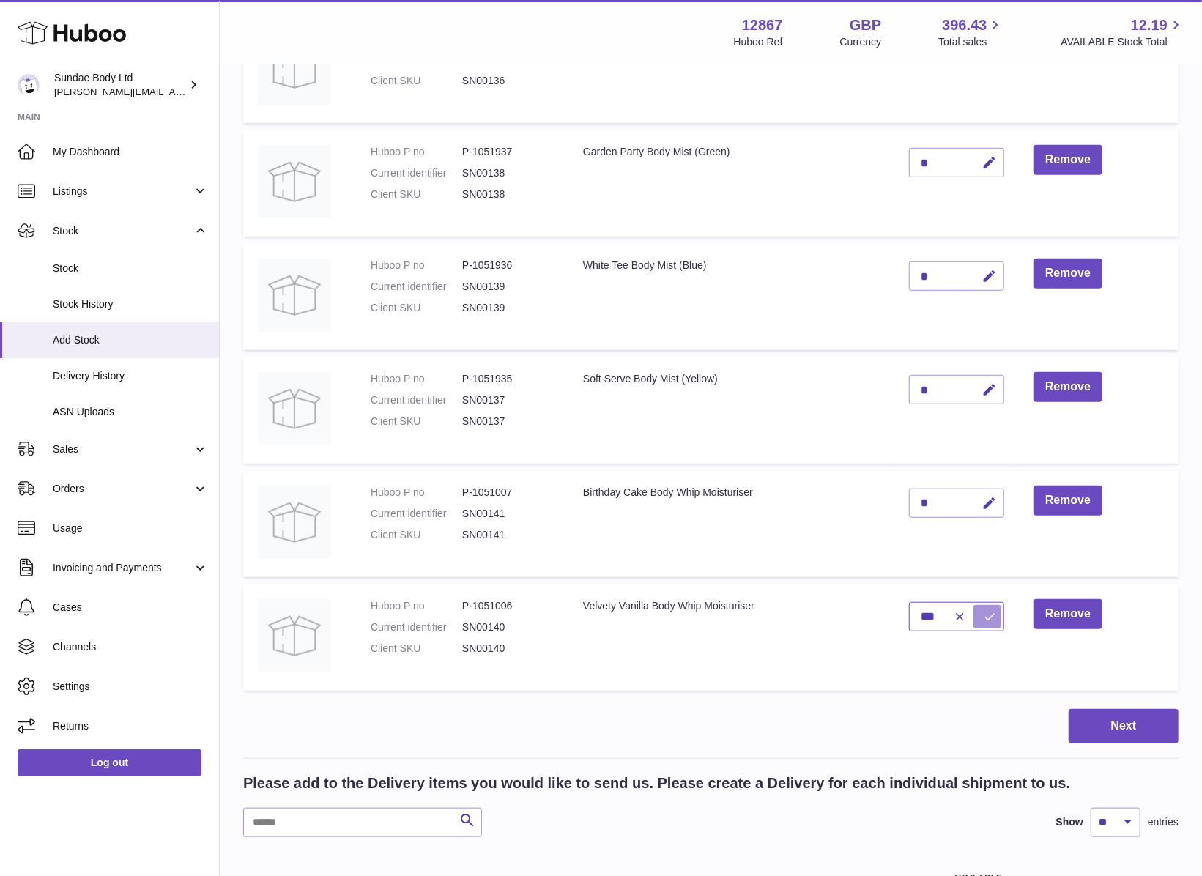
type input "***"
click at [991, 610] on icon "submit" at bounding box center [989, 616] width 13 height 13
click at [980, 497] on button "button" at bounding box center [987, 503] width 34 height 30
drag, startPoint x: 932, startPoint y: 494, endPoint x: 913, endPoint y: 494, distance: 19.8
click at [913, 494] on input "*" at bounding box center [956, 502] width 95 height 29
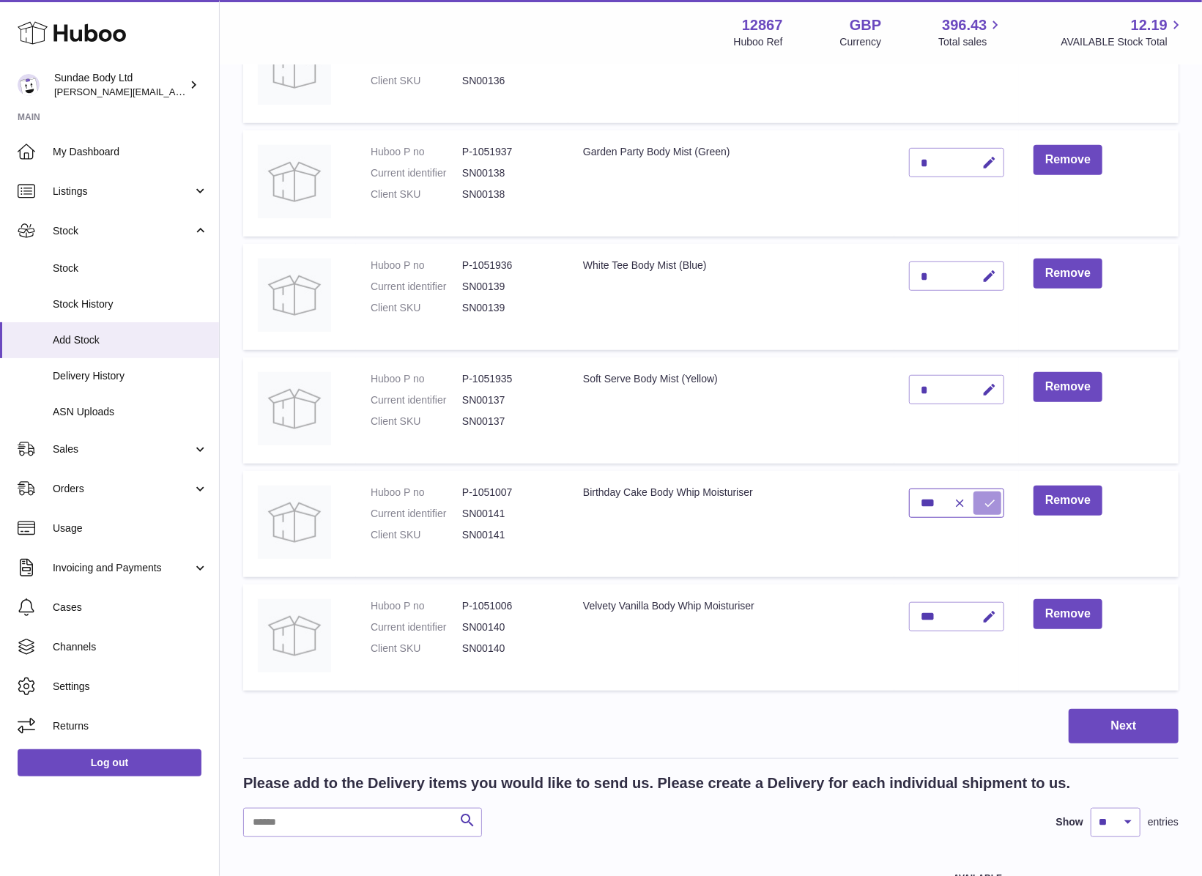
type input "***"
click at [987, 497] on icon "submit" at bounding box center [989, 503] width 13 height 13
click at [989, 155] on icon "button" at bounding box center [988, 162] width 15 height 15
click at [937, 157] on div "*" at bounding box center [956, 162] width 95 height 29
drag, startPoint x: 935, startPoint y: 156, endPoint x: 917, endPoint y: 158, distance: 18.4
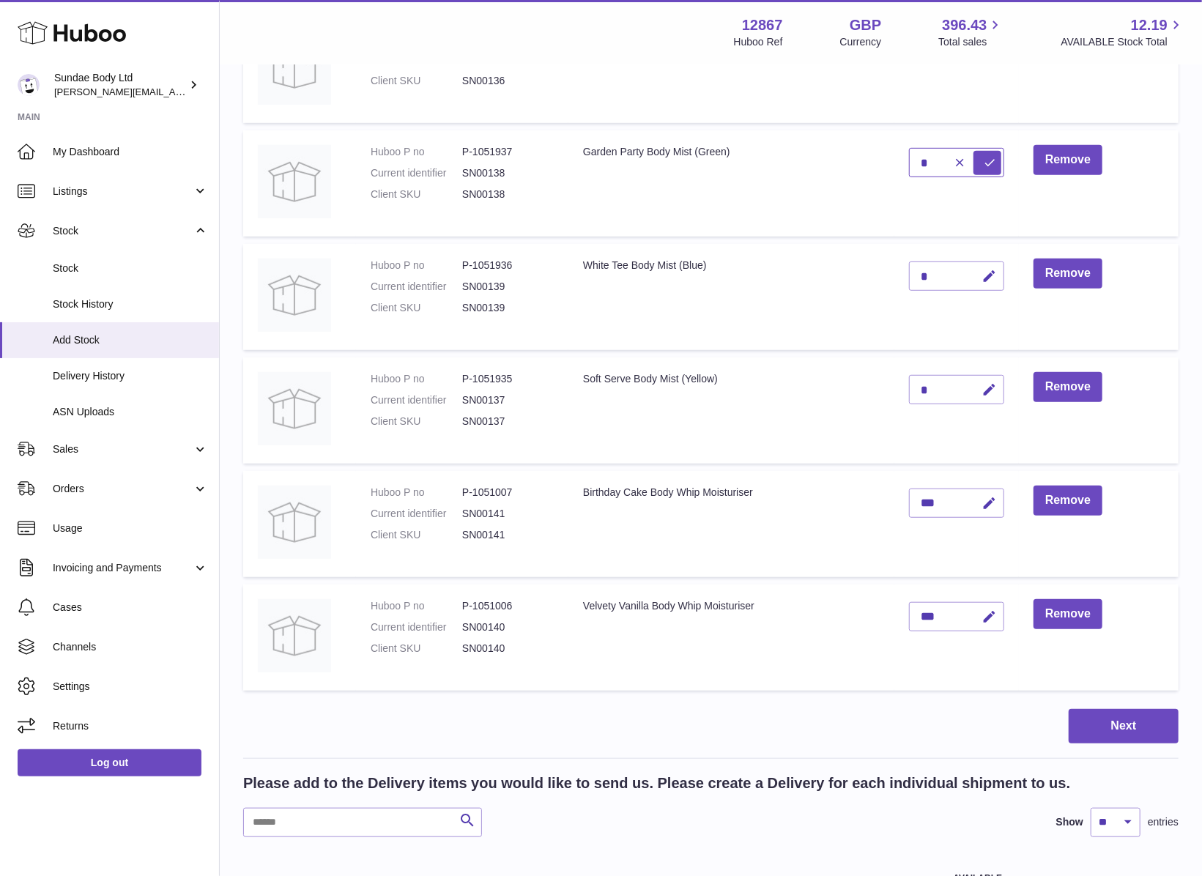
click at [918, 158] on input "*" at bounding box center [956, 162] width 95 height 29
type input "***"
click at [983, 156] on icon "submit" at bounding box center [989, 162] width 13 height 13
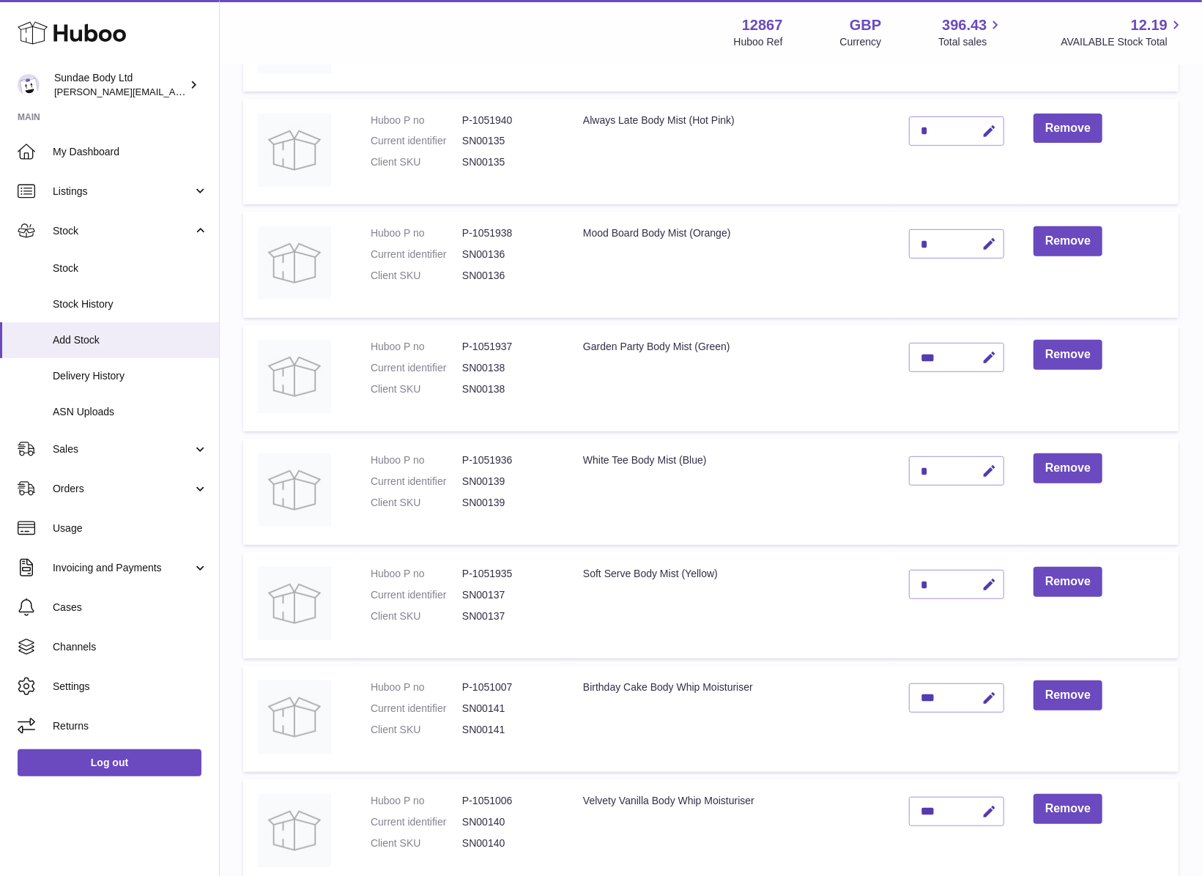
scroll to position [195, 0]
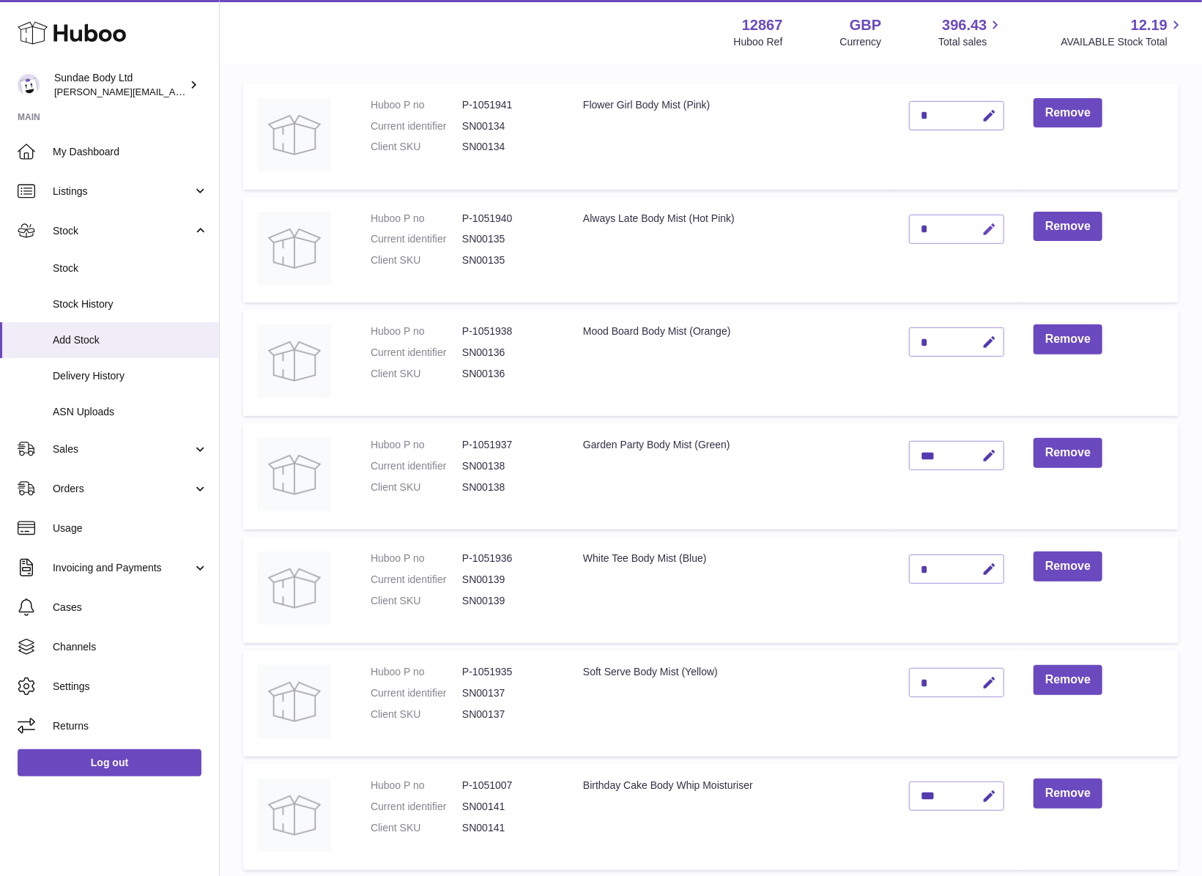
click at [978, 226] on button "button" at bounding box center [987, 230] width 34 height 30
drag, startPoint x: 935, startPoint y: 223, endPoint x: 912, endPoint y: 223, distance: 23.4
click at [912, 223] on input "*" at bounding box center [956, 229] width 95 height 29
type input "***"
click at [983, 223] on icon "submit" at bounding box center [989, 229] width 13 height 13
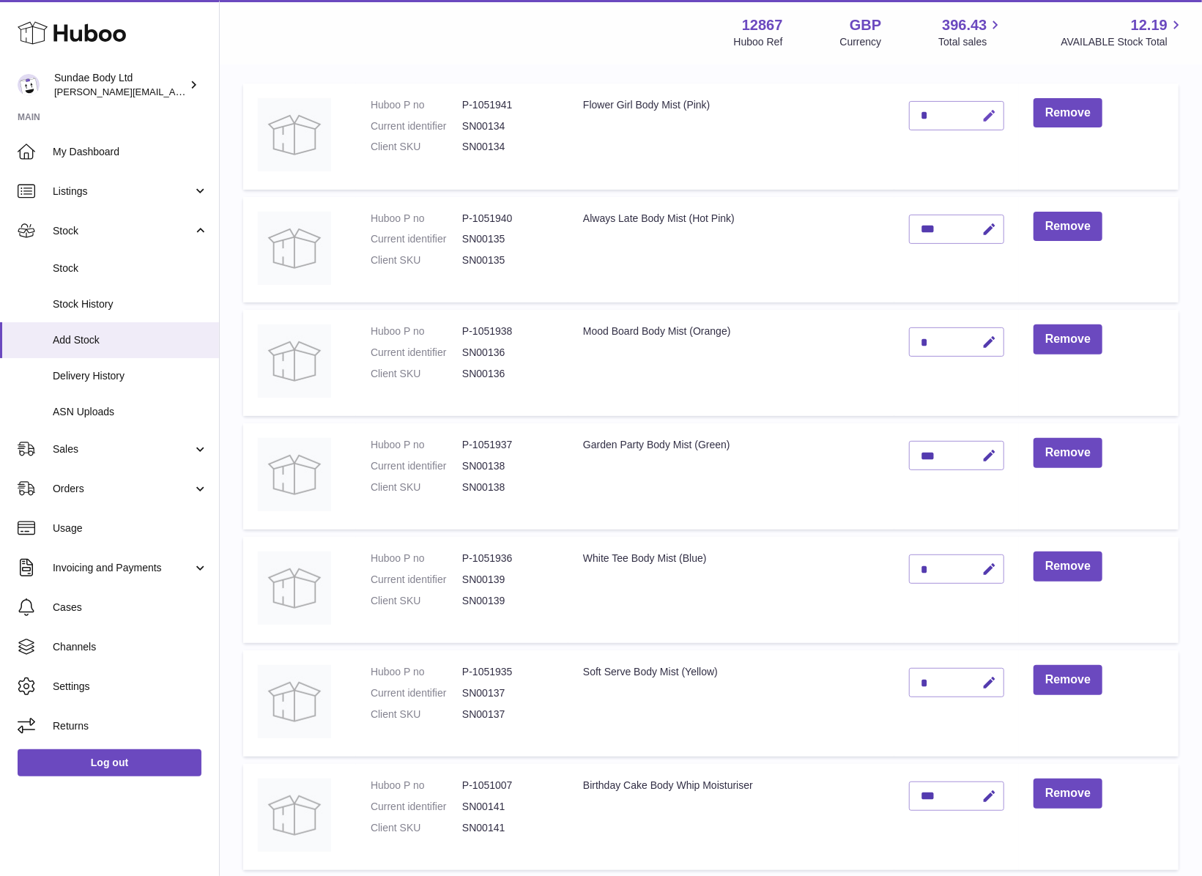
click at [986, 116] on icon "button" at bounding box center [988, 115] width 15 height 15
drag, startPoint x: 932, startPoint y: 110, endPoint x: 915, endPoint y: 110, distance: 16.1
click at [915, 110] on input "*" at bounding box center [956, 115] width 95 height 29
type input "***"
click at [987, 115] on icon "submit" at bounding box center [989, 115] width 13 height 13
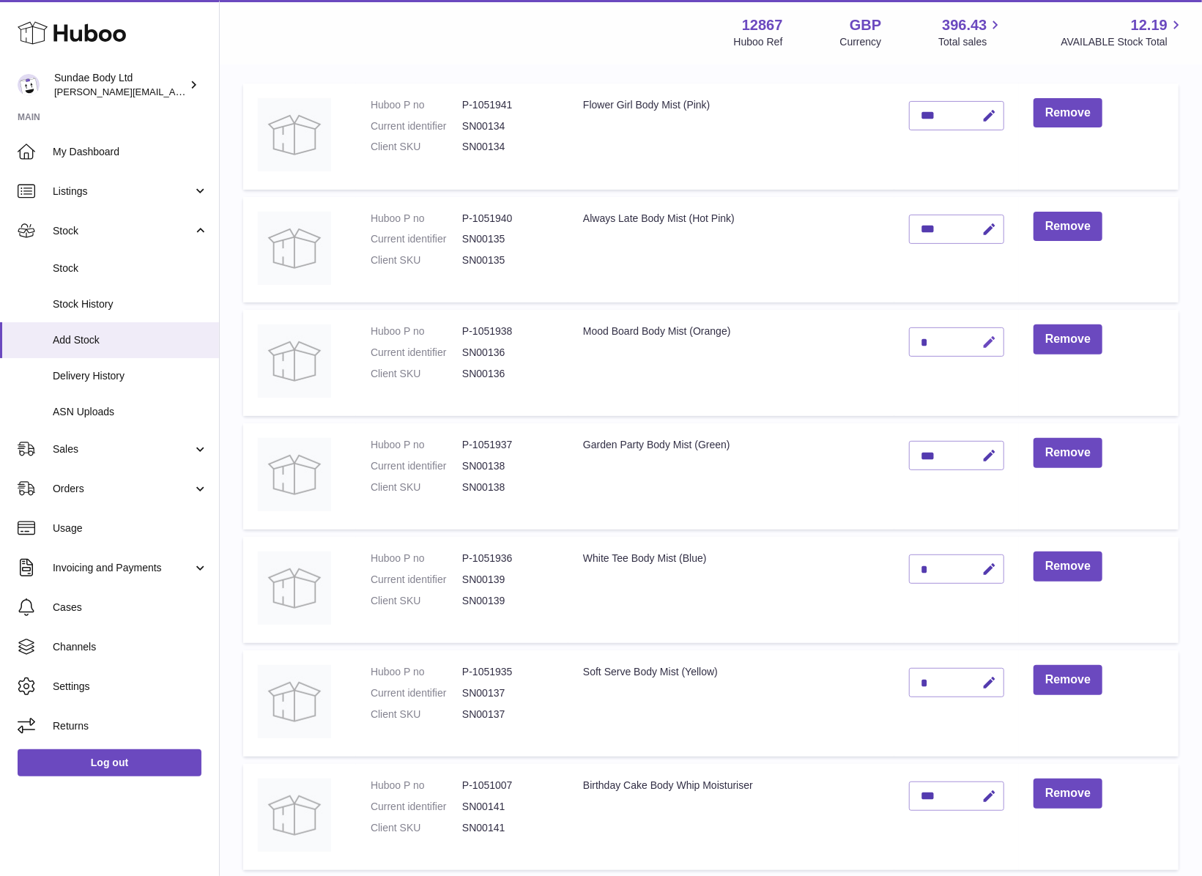
click at [988, 337] on icon "button" at bounding box center [988, 342] width 15 height 15
click at [958, 337] on icon "button" at bounding box center [959, 341] width 13 height 13
click at [988, 338] on icon "button" at bounding box center [988, 342] width 15 height 15
drag, startPoint x: 939, startPoint y: 338, endPoint x: 915, endPoint y: 341, distance: 23.6
click at [914, 340] on input "*" at bounding box center [956, 341] width 95 height 29
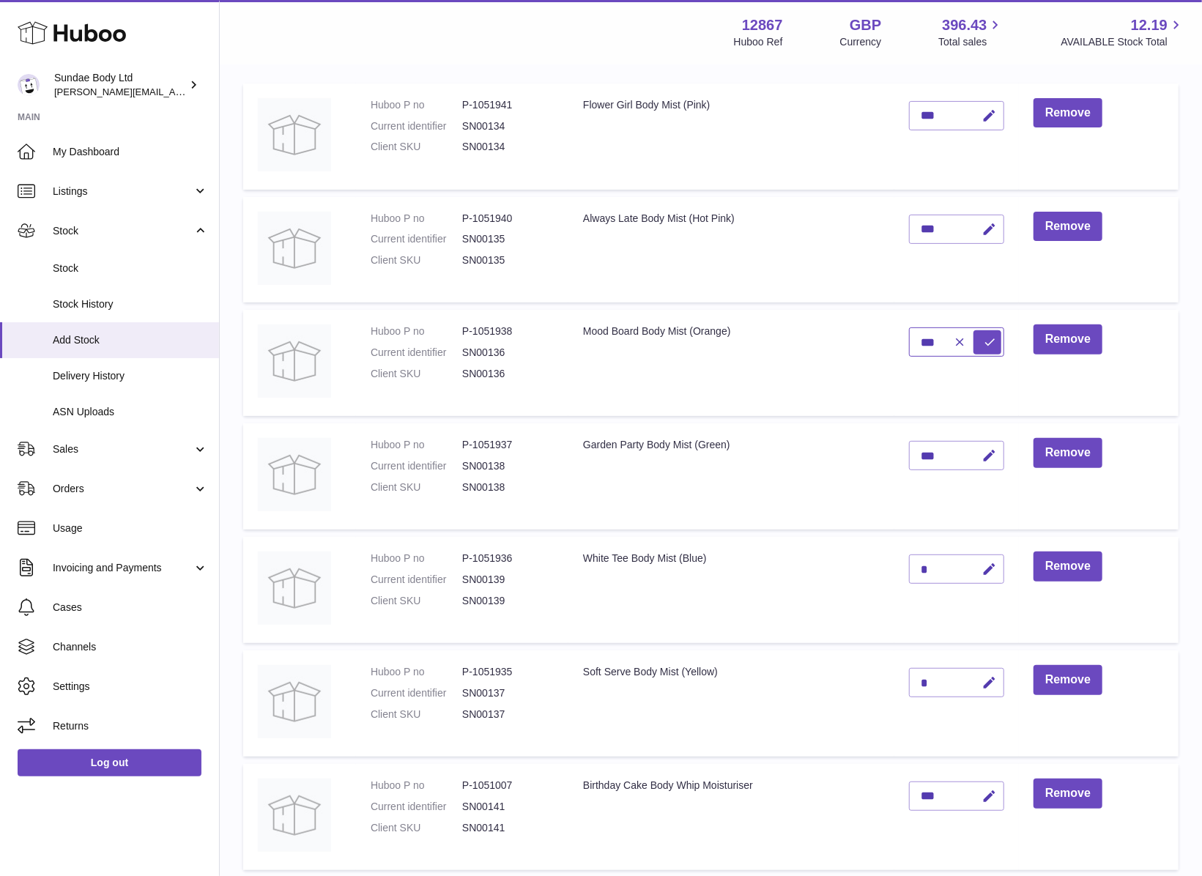
type input "***"
click at [973, 330] on button "submit" at bounding box center [987, 341] width 28 height 23
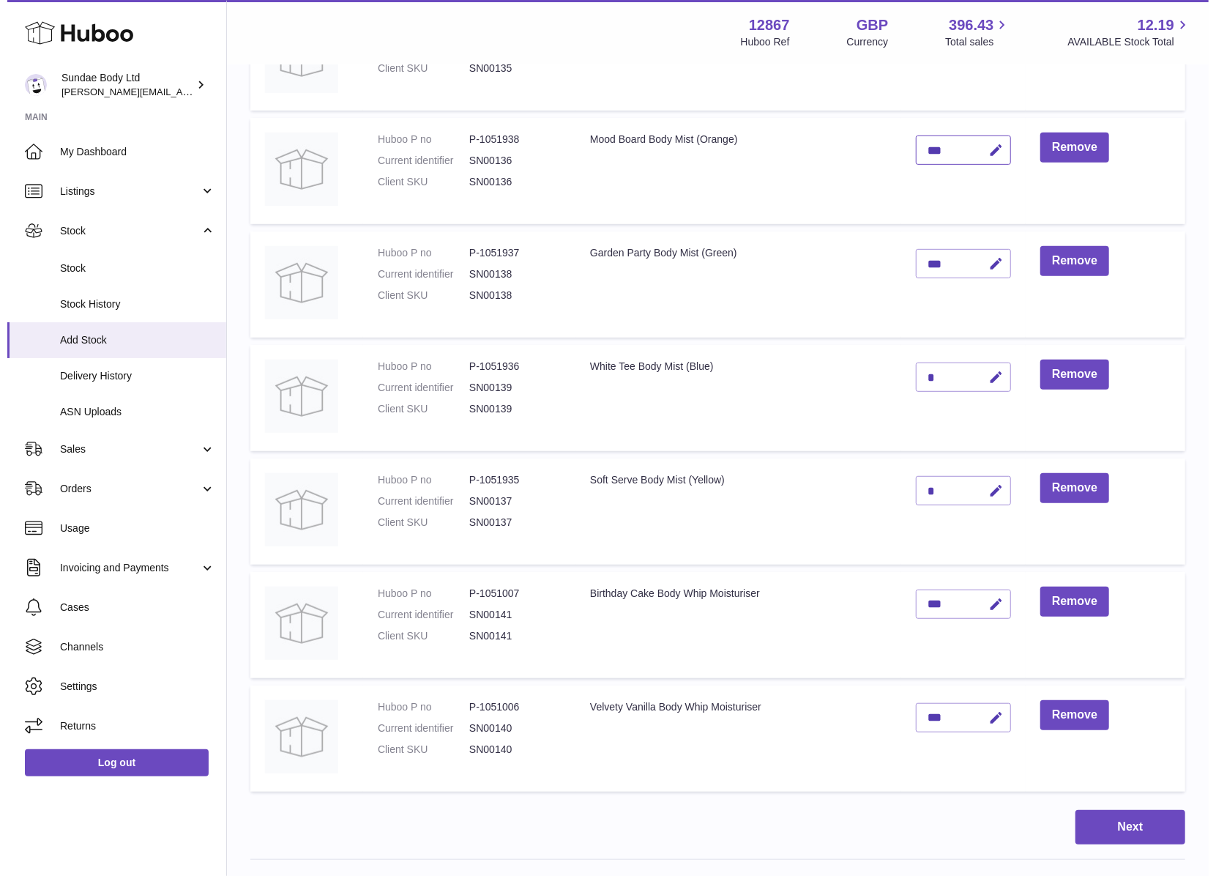
scroll to position [390, 0]
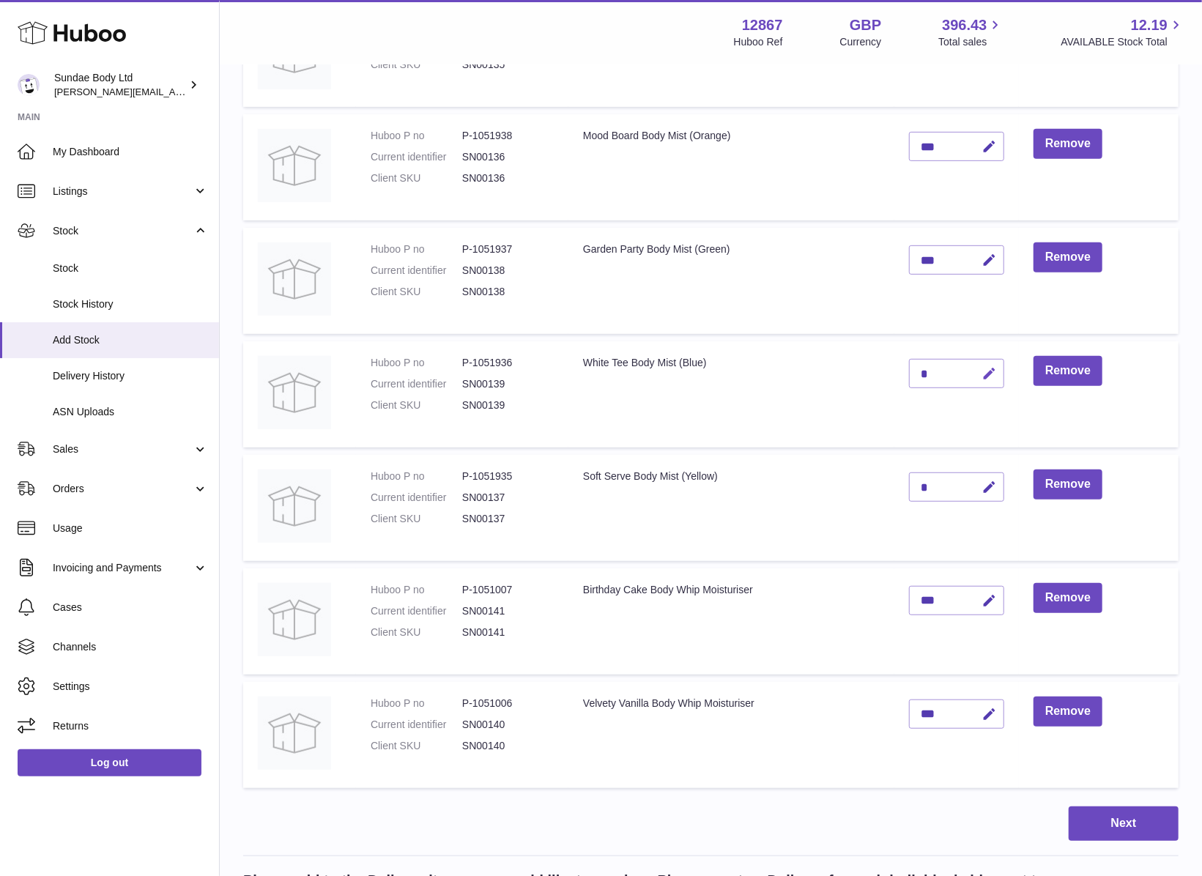
click at [984, 366] on icon "button" at bounding box center [988, 373] width 15 height 15
type input "***"
click at [973, 362] on button "submit" at bounding box center [987, 373] width 28 height 23
click at [985, 482] on icon "button" at bounding box center [988, 487] width 15 height 15
type input "***"
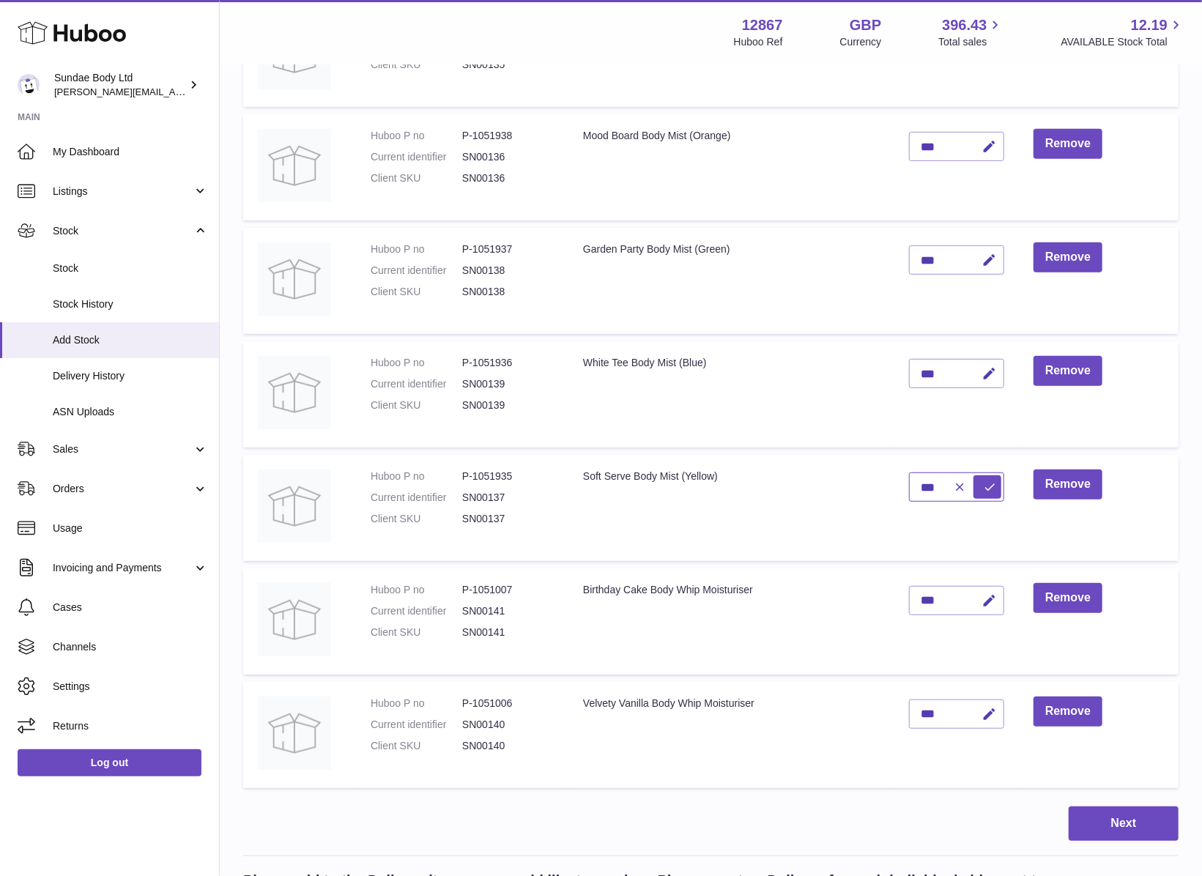
click at [973, 475] on button "submit" at bounding box center [987, 486] width 28 height 23
click at [1110, 814] on button "Next" at bounding box center [1124, 823] width 110 height 34
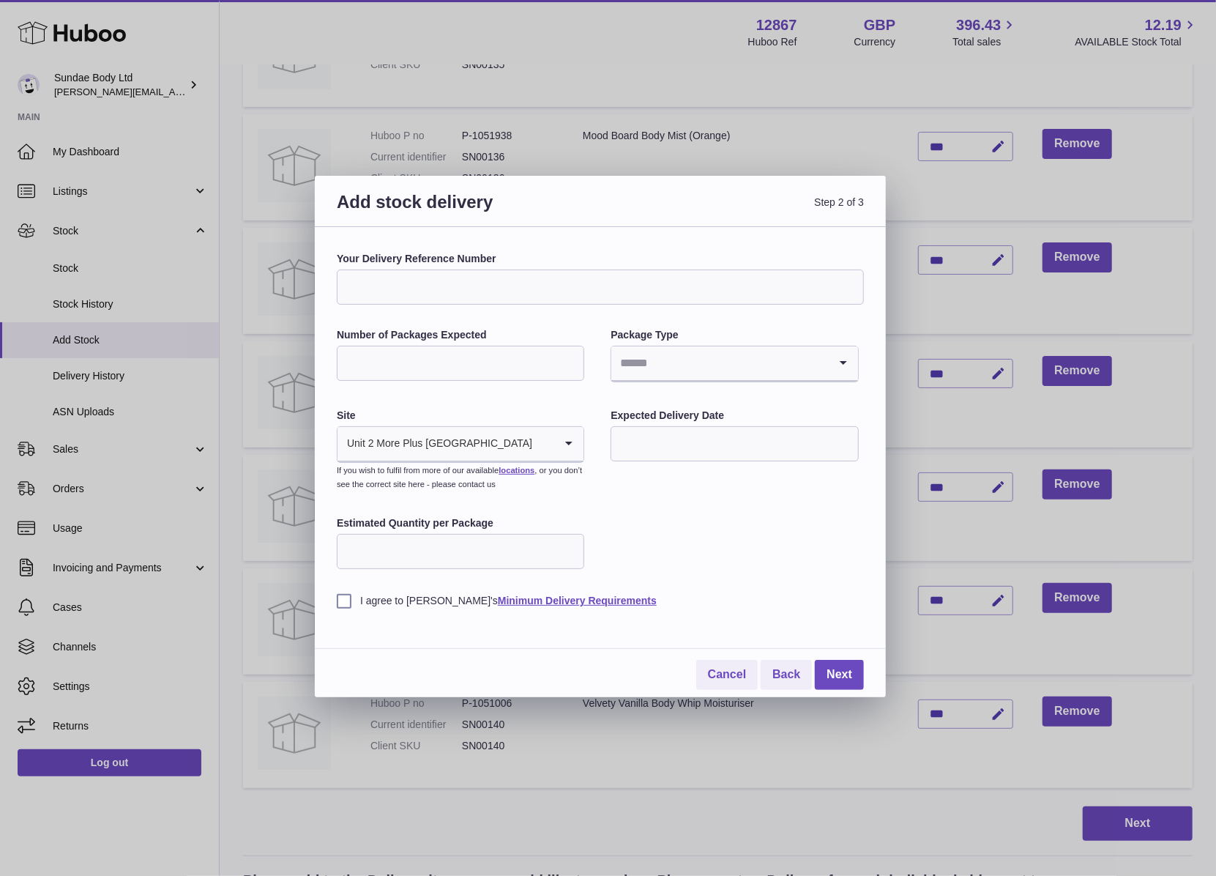
click at [414, 283] on input "Your Delivery Reference Number" at bounding box center [600, 287] width 527 height 35
type input "*********"
click at [698, 448] on input "text" at bounding box center [735, 443] width 248 height 35
click at [666, 565] on span "9" at bounding box center [663, 565] width 26 height 26
type input "**********"
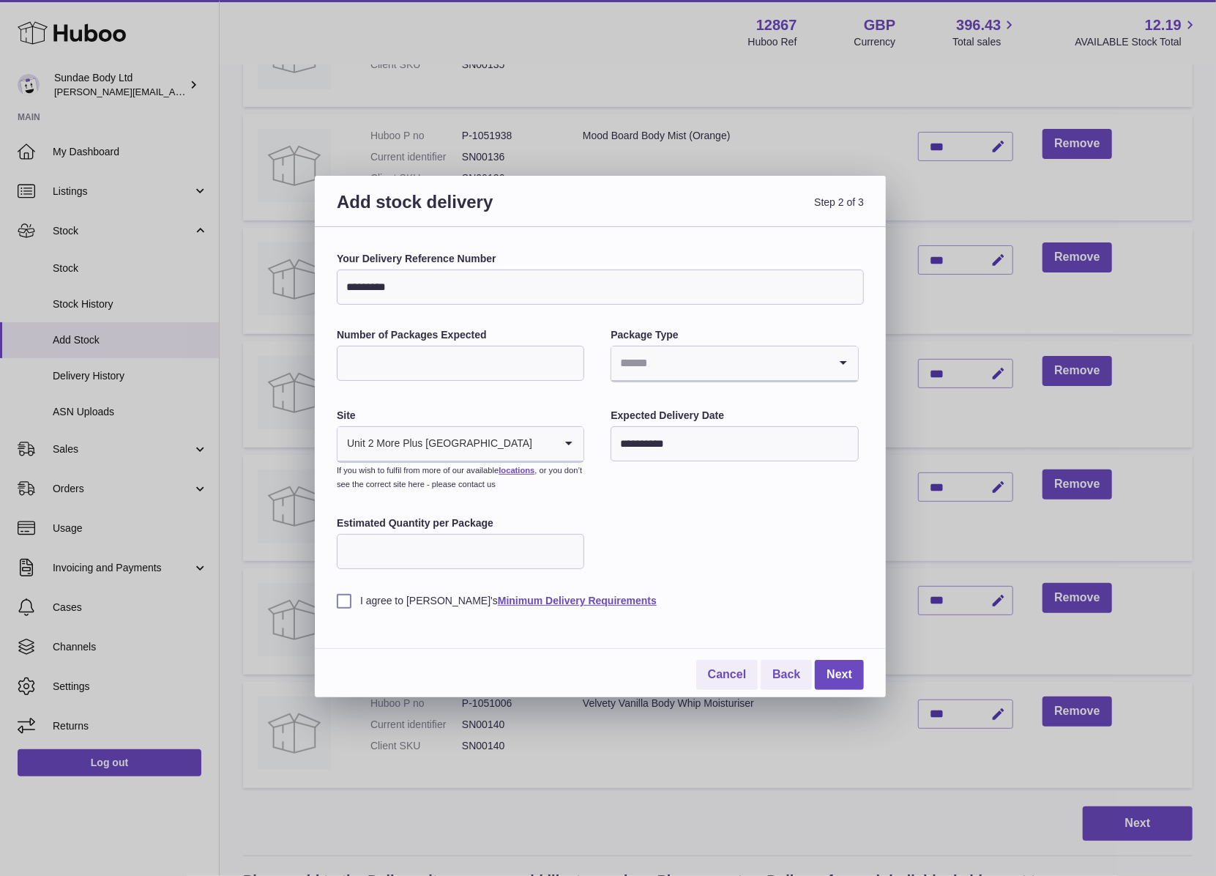
click at [404, 365] on input "Number of Packages Expected" at bounding box center [461, 363] width 248 height 35
type input "***"
click at [844, 363] on icon "Search for option" at bounding box center [843, 363] width 29 height 34
click at [681, 467] on li "Boxes" at bounding box center [734, 461] width 245 height 29
click at [344, 601] on label "I agree to Huboo's Minimum Delivery Requirements" at bounding box center [600, 601] width 527 height 14
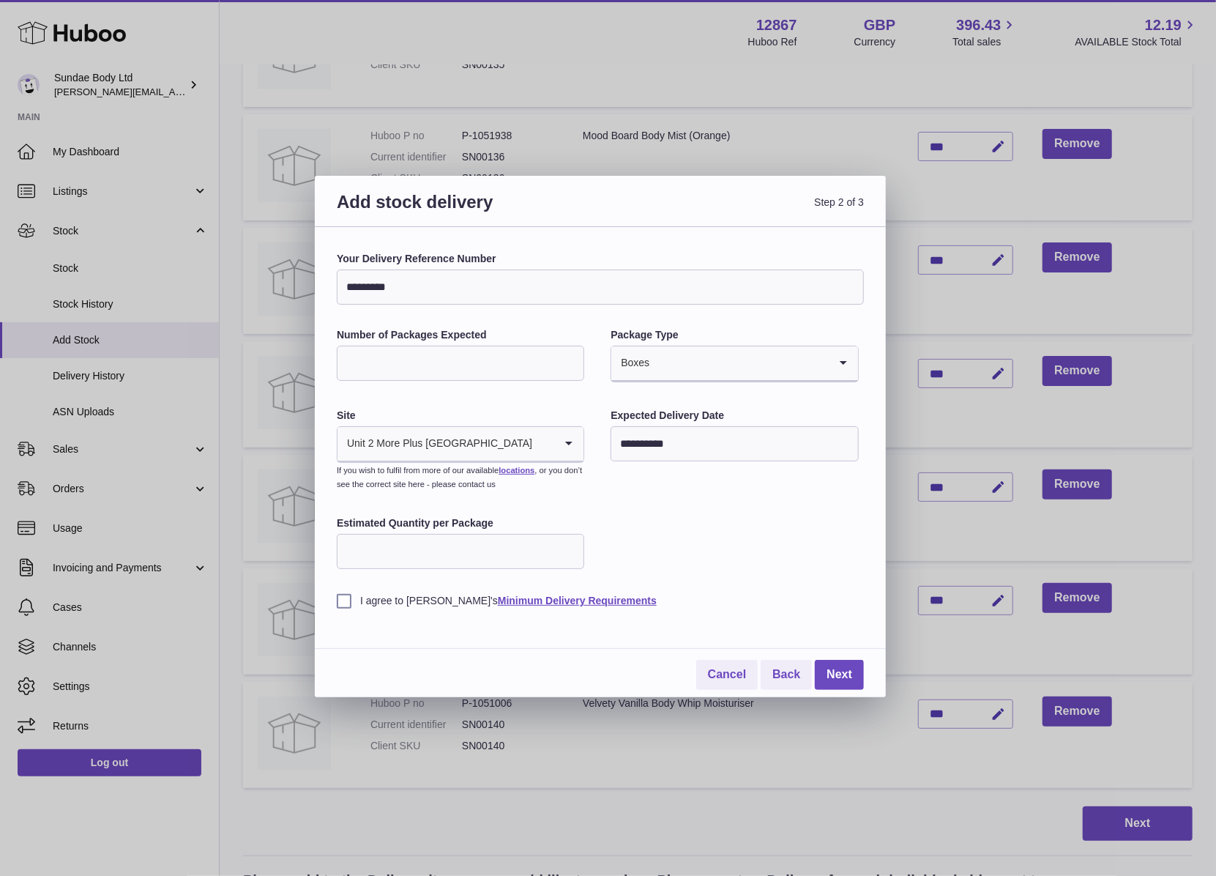
drag, startPoint x: 357, startPoint y: 284, endPoint x: 335, endPoint y: 284, distance: 22.0
click at [335, 284] on div "**********" at bounding box center [600, 462] width 571 height 470
type input "*********"
click at [845, 677] on link "Next" at bounding box center [839, 675] width 49 height 30
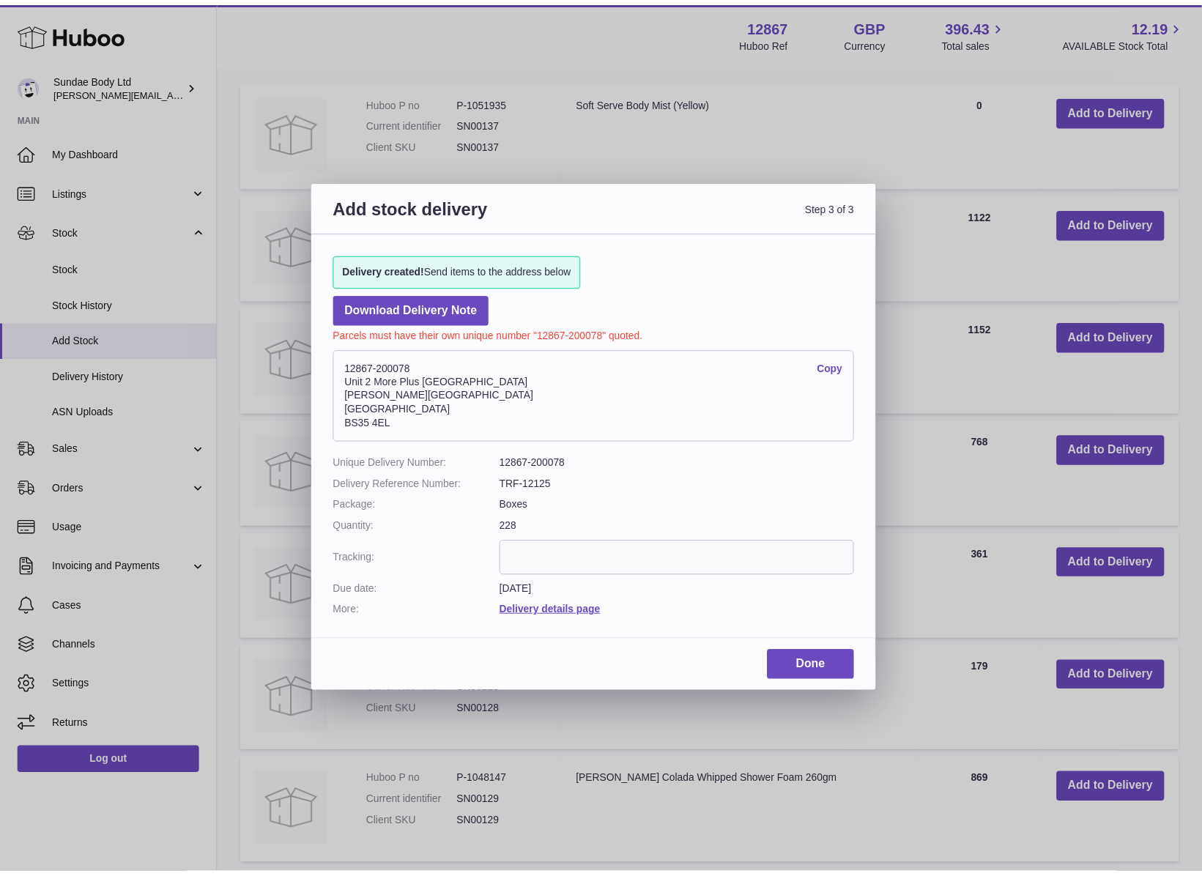
scroll to position [343, 0]
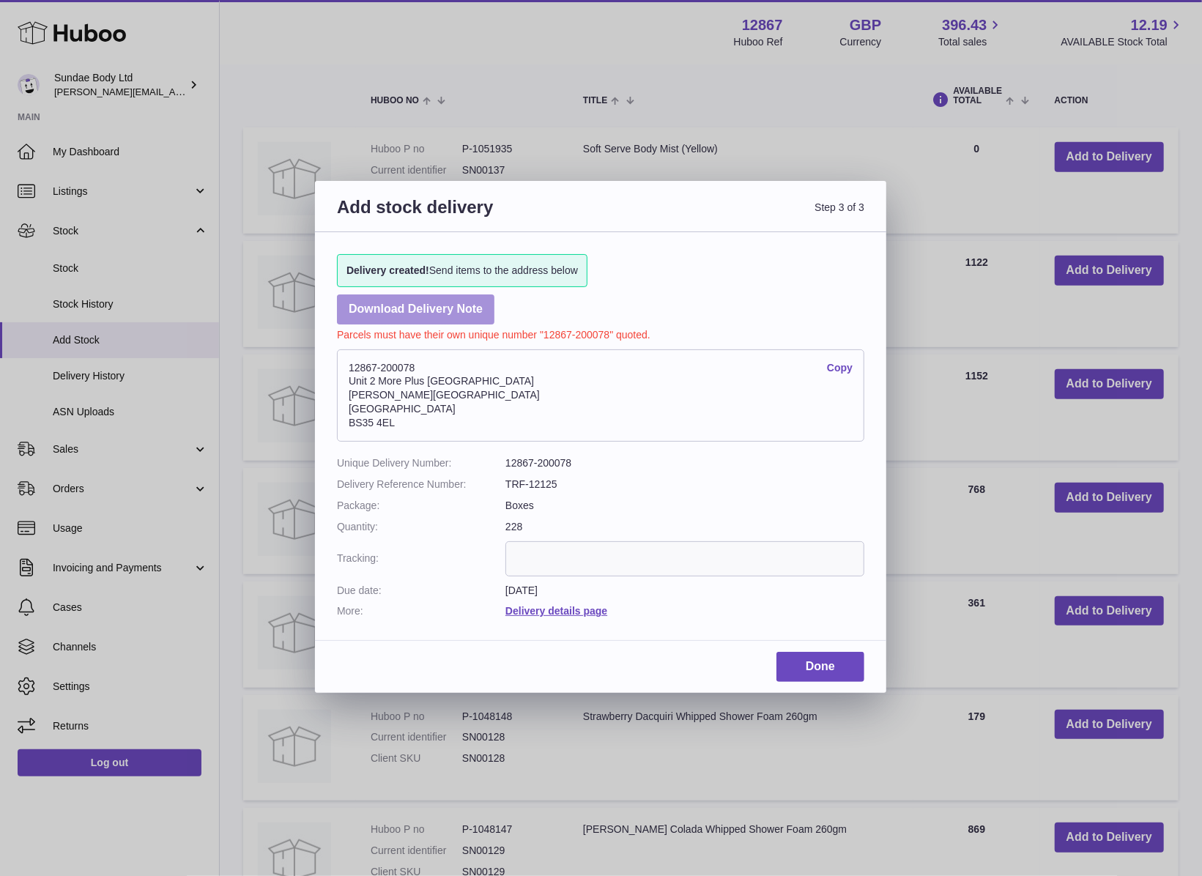
click at [431, 317] on link "Download Delivery Note" at bounding box center [415, 309] width 157 height 30
click at [823, 664] on link "Done" at bounding box center [820, 667] width 88 height 30
